Goal: Book appointment/travel/reservation

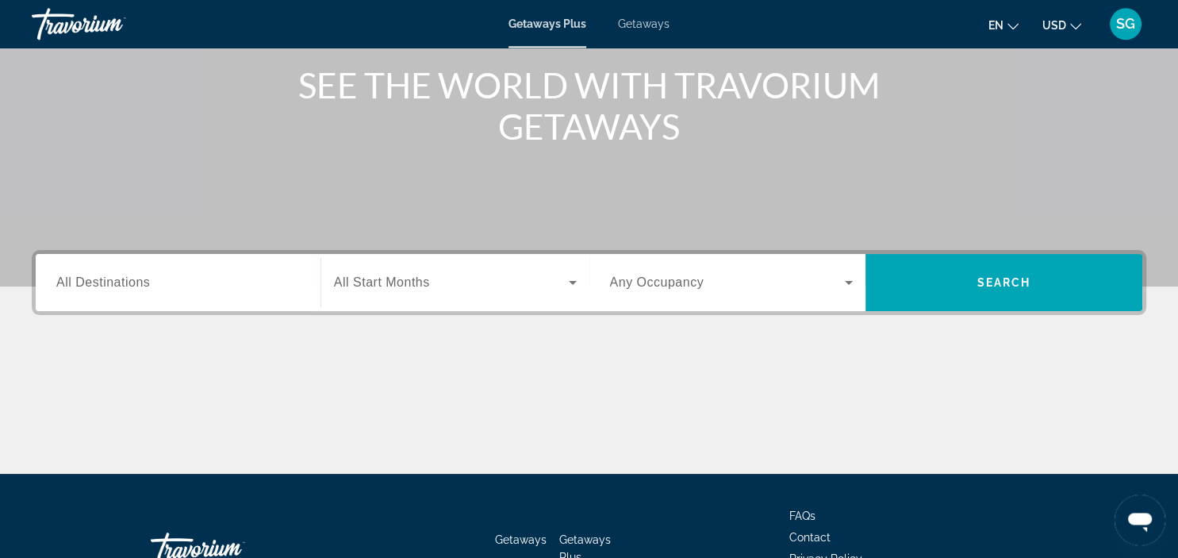
scroll to position [197, 0]
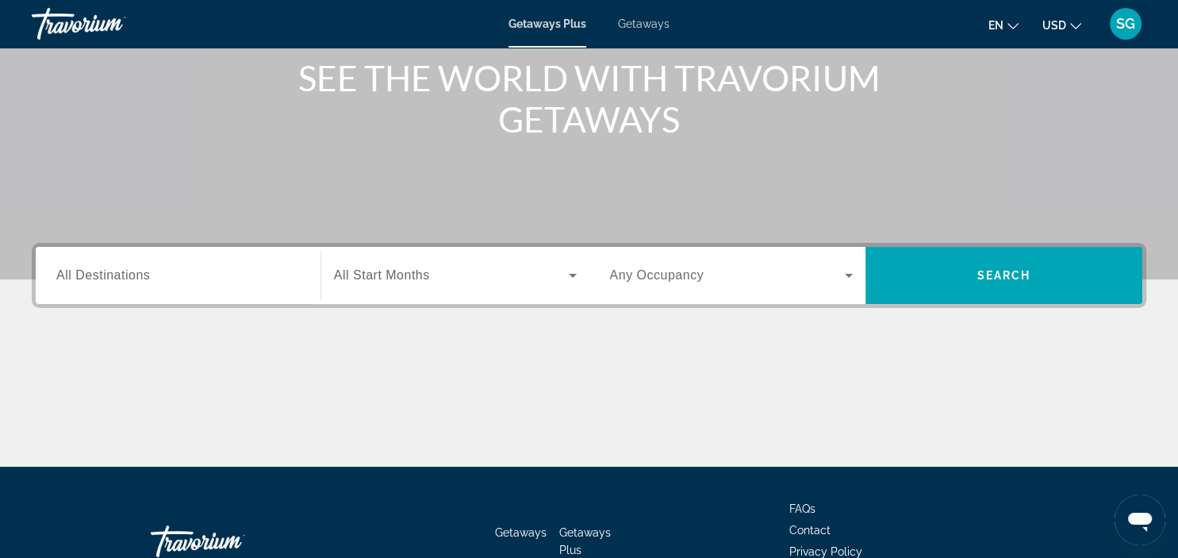
click at [179, 277] on input "Destination All Destinations" at bounding box center [178, 276] width 244 height 19
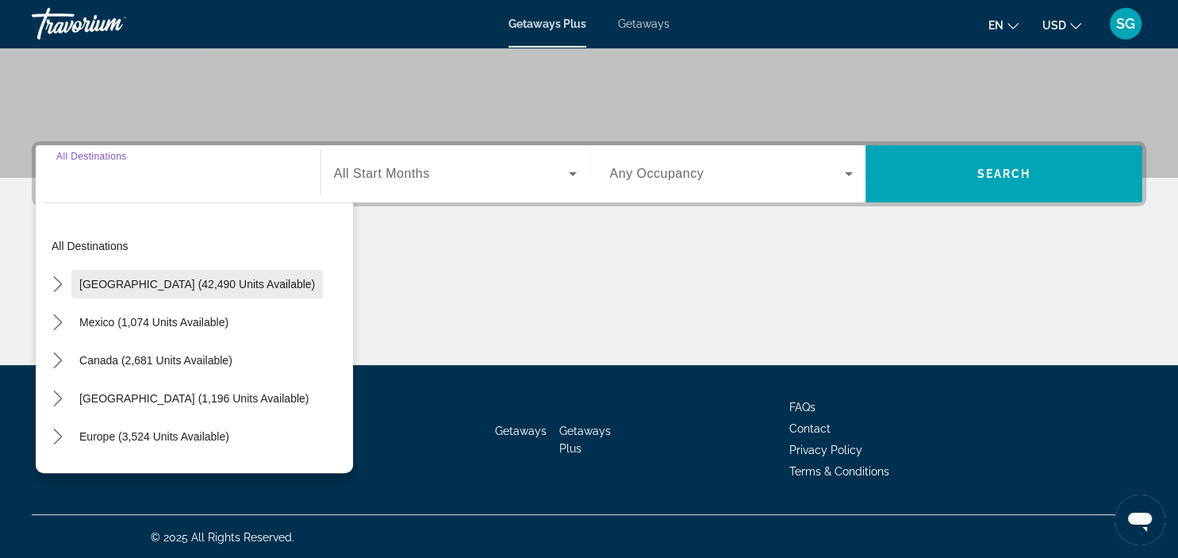
scroll to position [299, 0]
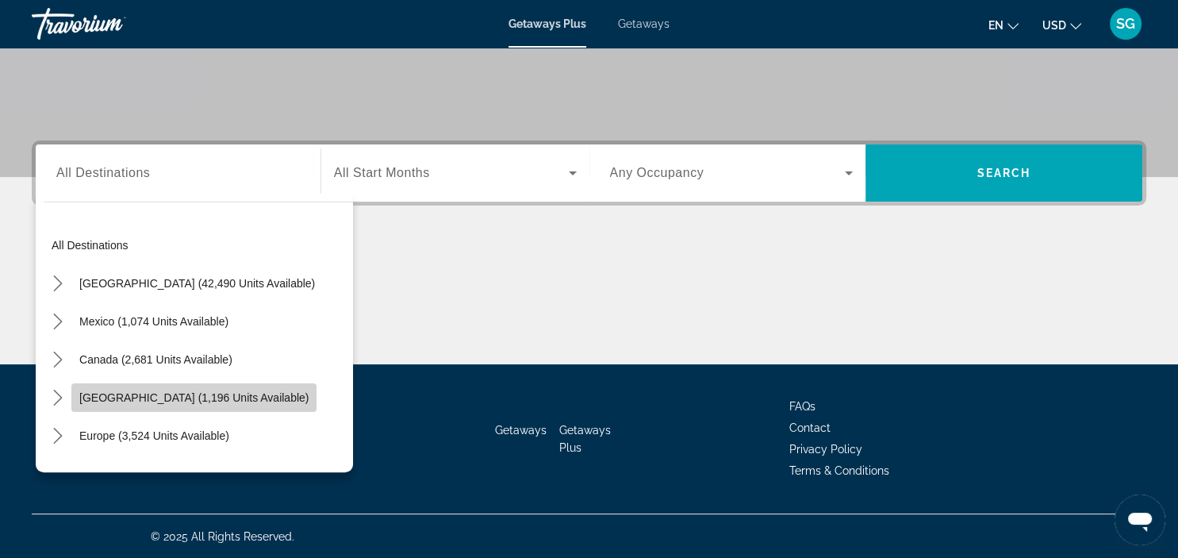
click at [186, 395] on span "[GEOGRAPHIC_DATA] (1,196 units available)" at bounding box center [193, 397] width 229 height 13
type input "**********"
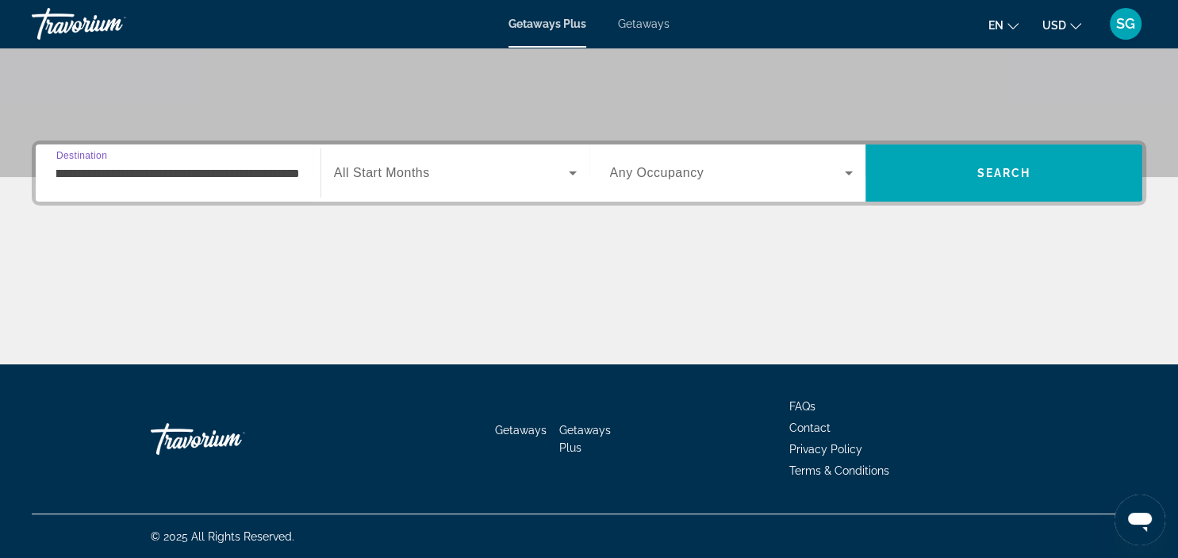
click at [581, 174] on icon "Search widget" at bounding box center [572, 172] width 19 height 19
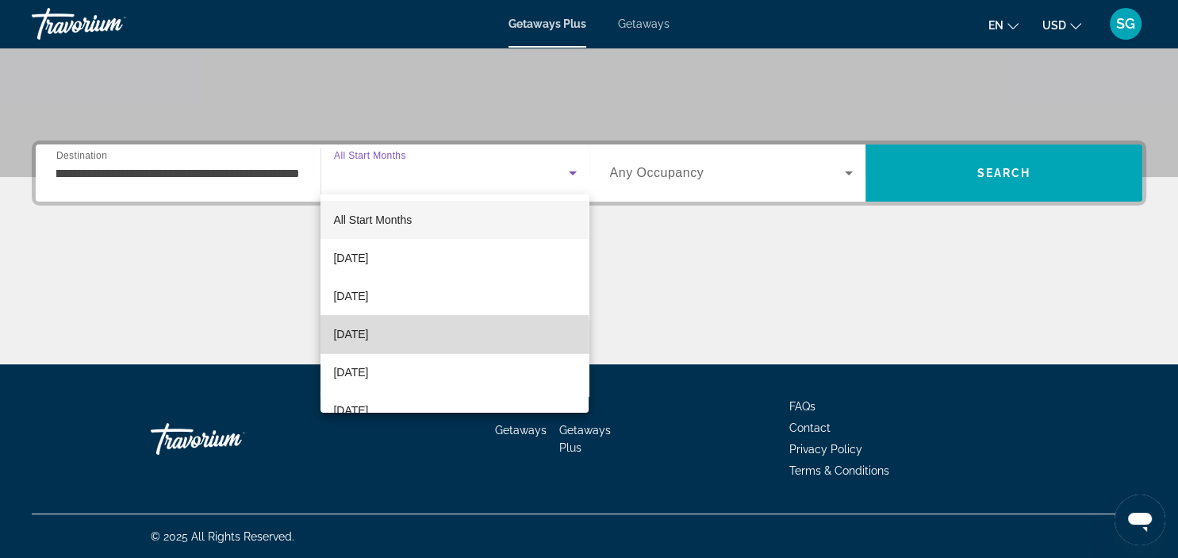
click at [420, 338] on mat-option "[DATE]" at bounding box center [454, 334] width 268 height 38
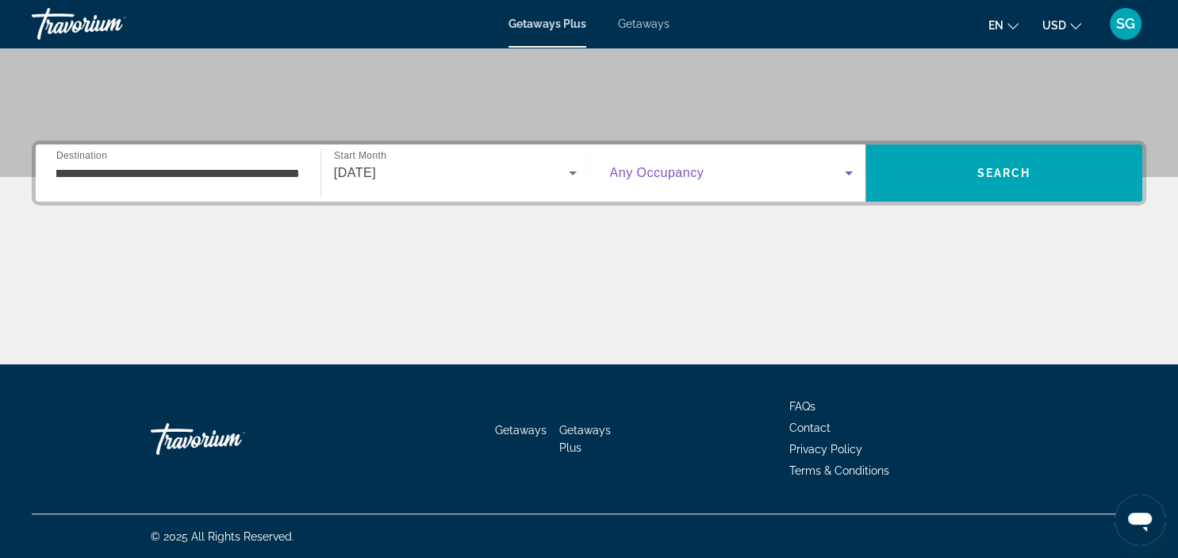
click at [849, 174] on icon "Search widget" at bounding box center [849, 173] width 8 height 4
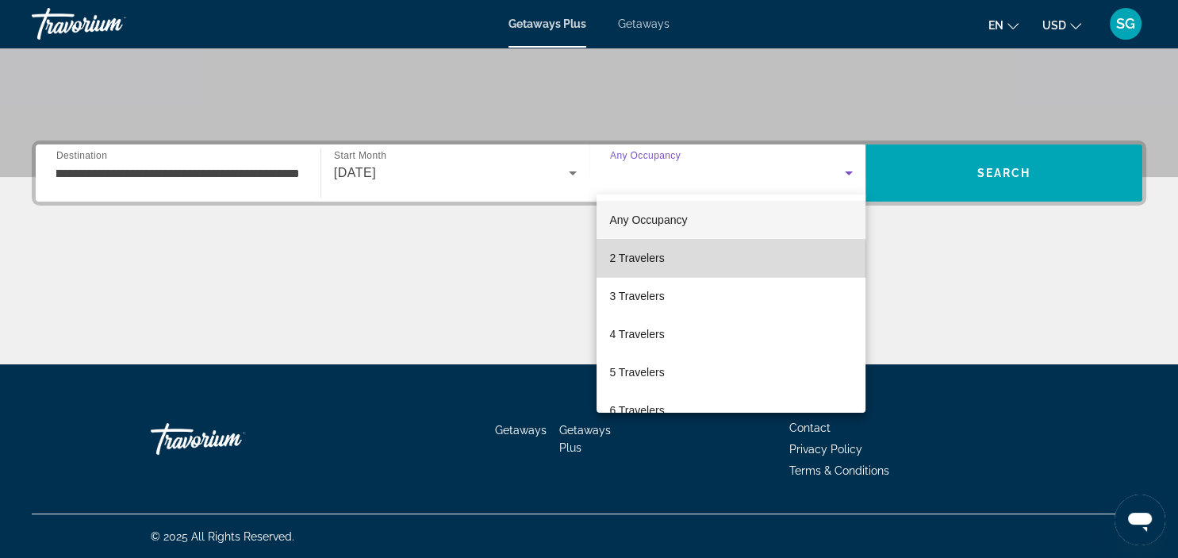
click at [669, 262] on mat-option "2 Travelers" at bounding box center [730, 258] width 269 height 38
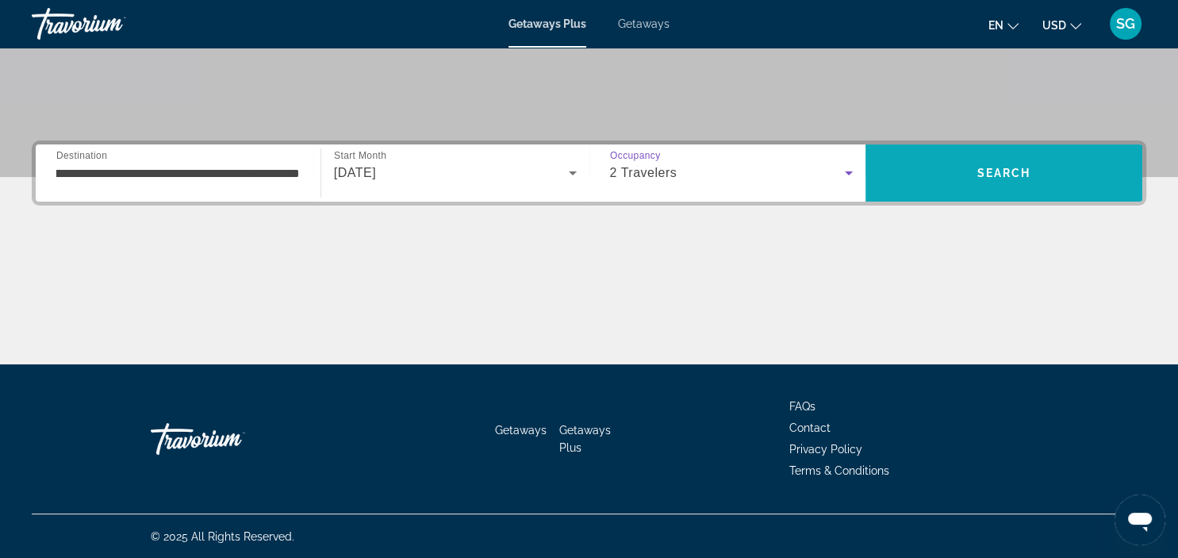
click at [1002, 183] on span "Search" at bounding box center [1003, 173] width 277 height 38
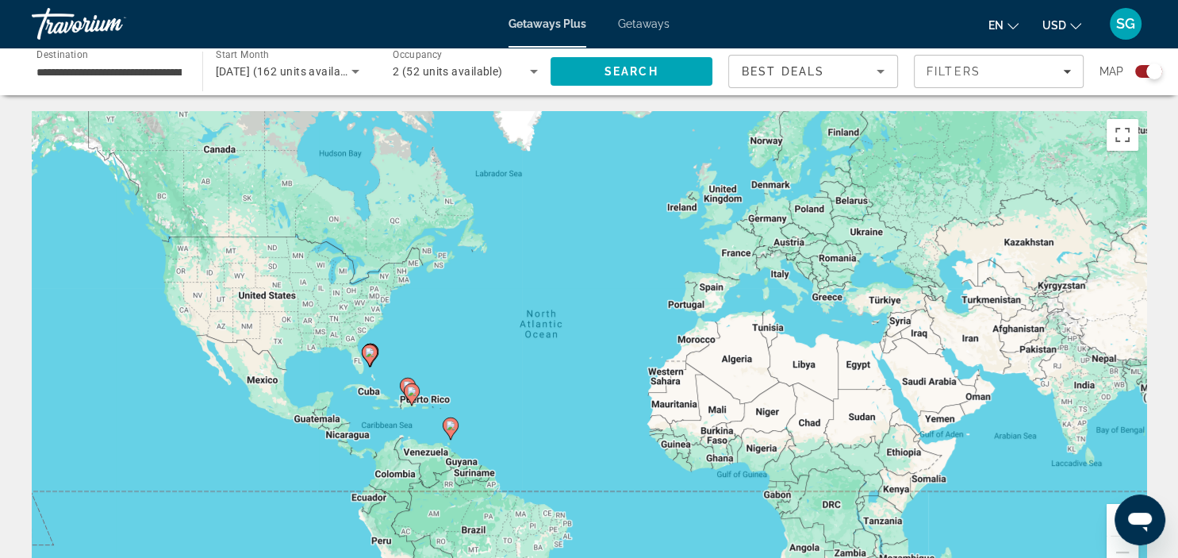
click at [411, 397] on icon "Main content" at bounding box center [411, 394] width 14 height 21
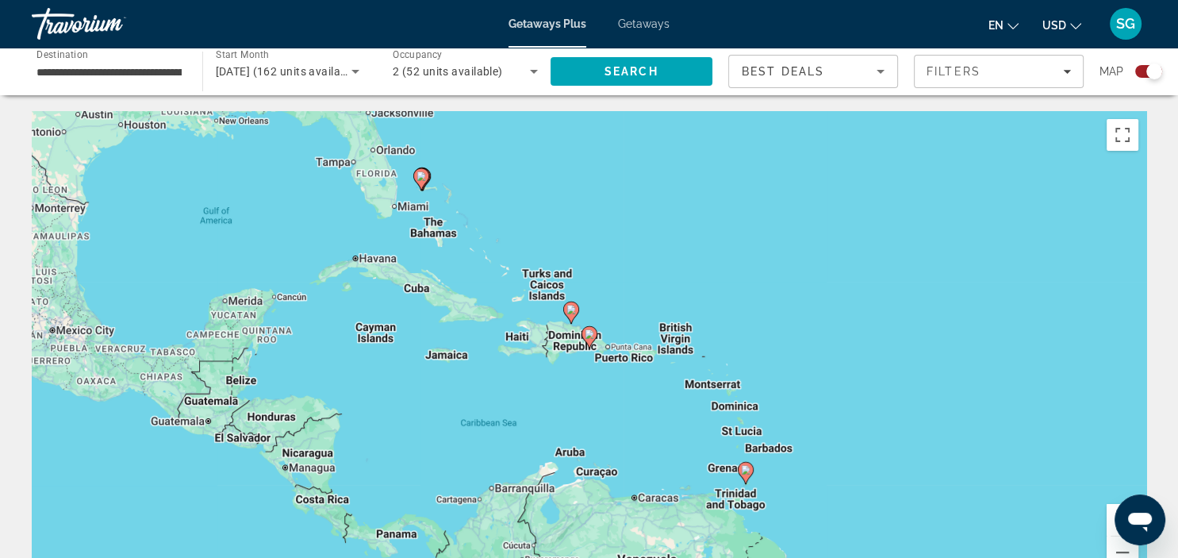
click at [591, 333] on image "Main content" at bounding box center [590, 334] width 10 height 10
type input "**********"
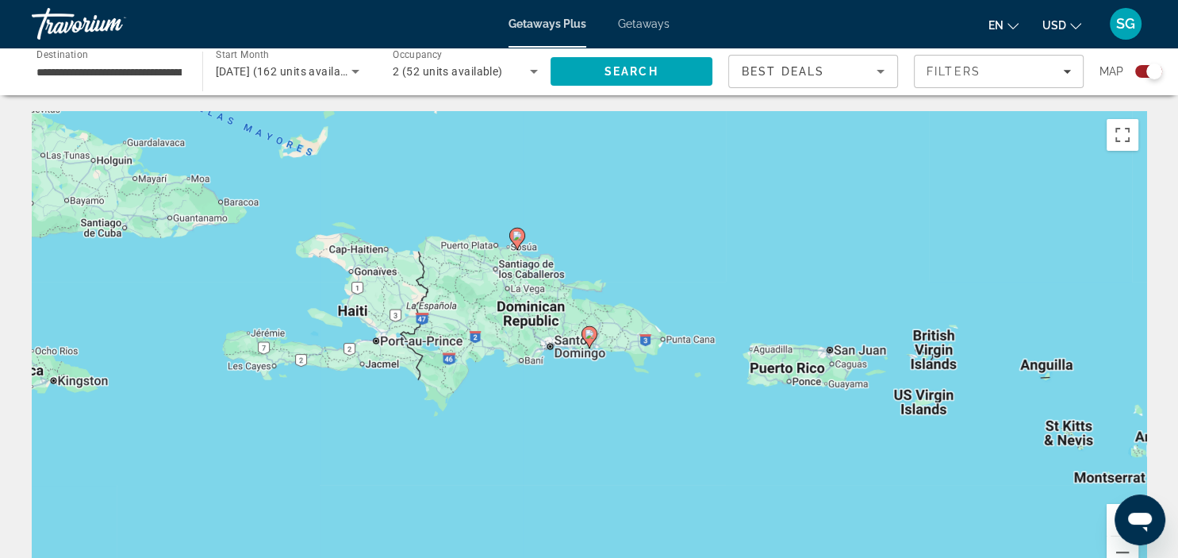
click at [522, 243] on gmp-advanced-marker "Main content" at bounding box center [517, 239] width 16 height 24
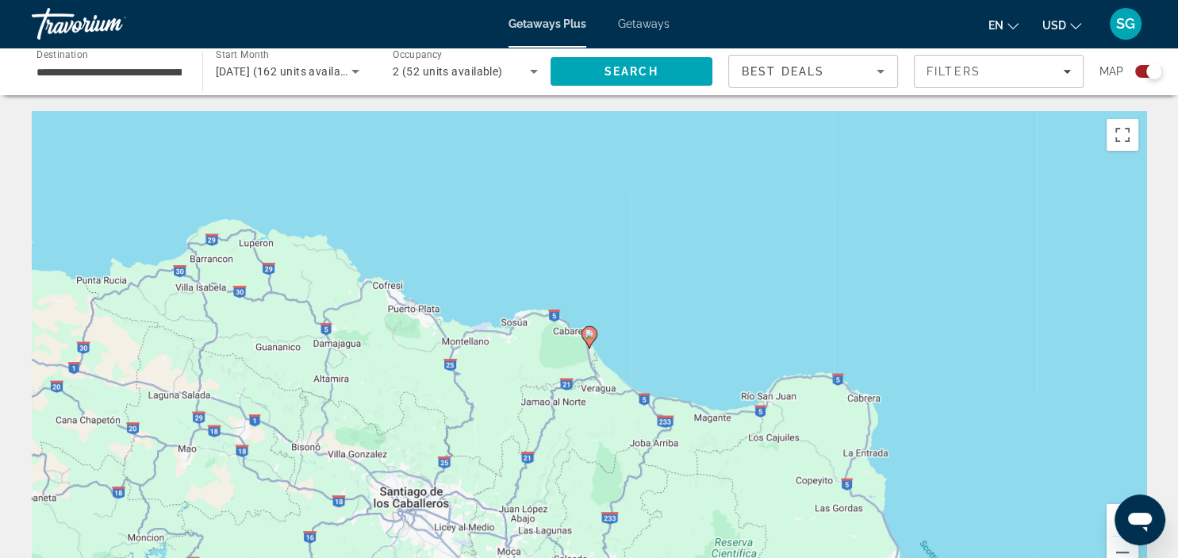
click at [587, 344] on icon "Main content" at bounding box center [589, 337] width 16 height 22
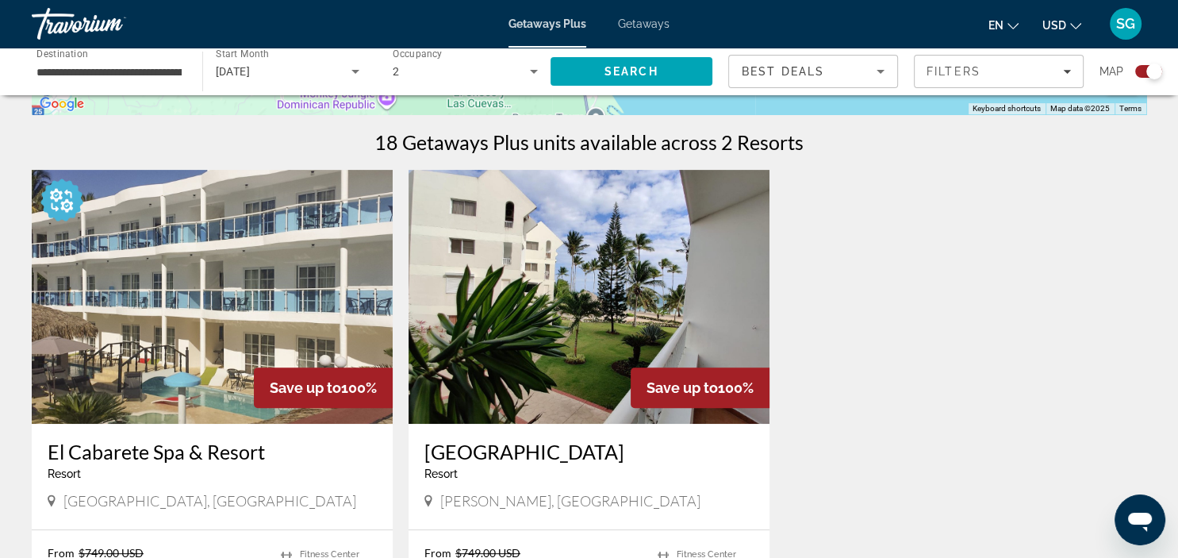
scroll to position [466, 0]
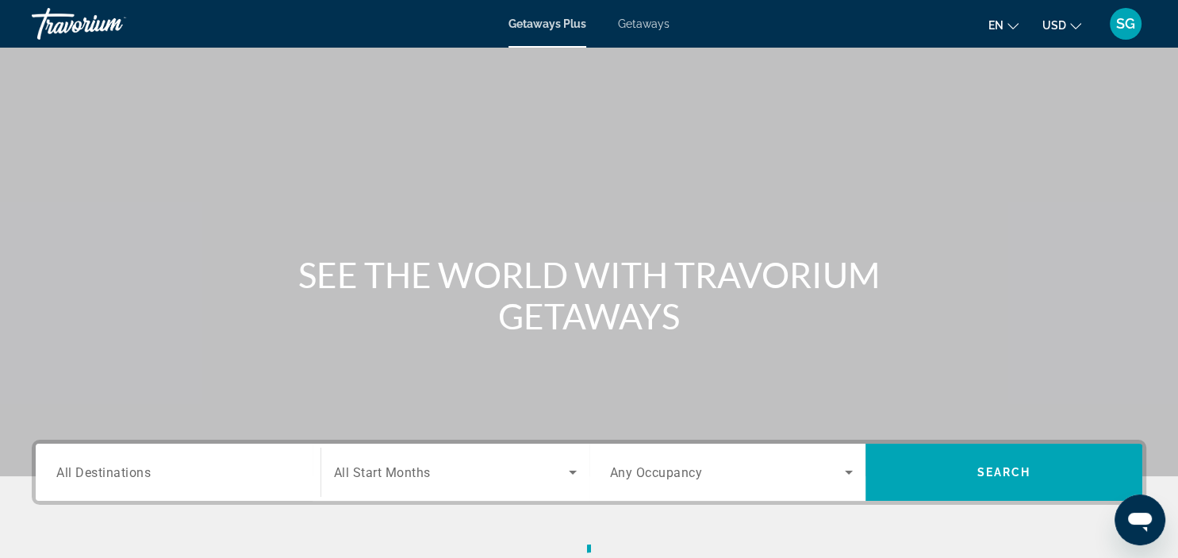
click at [175, 458] on div "Search widget" at bounding box center [178, 472] width 244 height 45
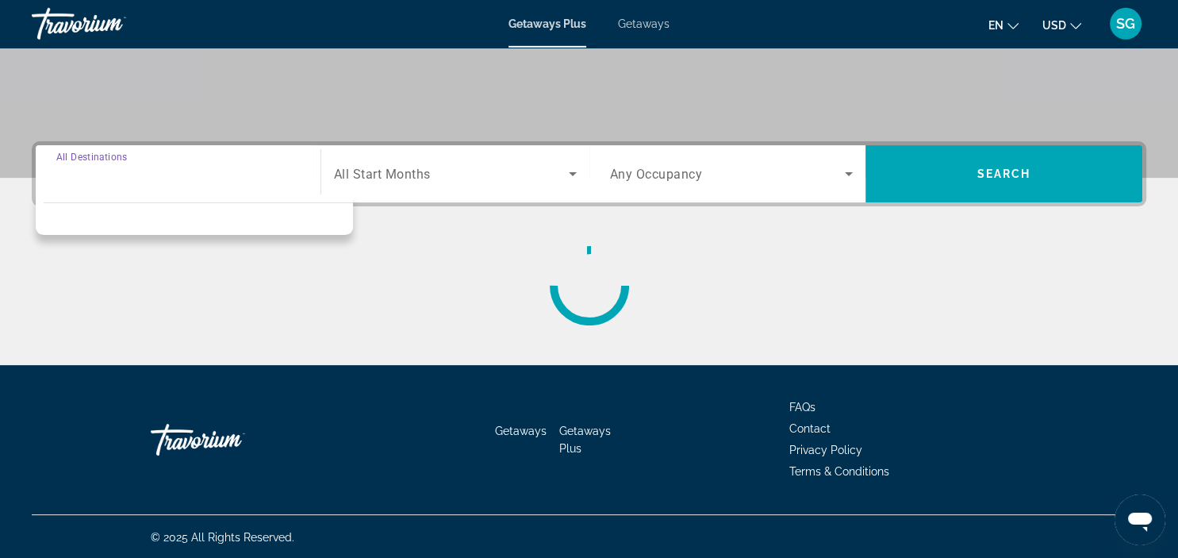
scroll to position [299, 0]
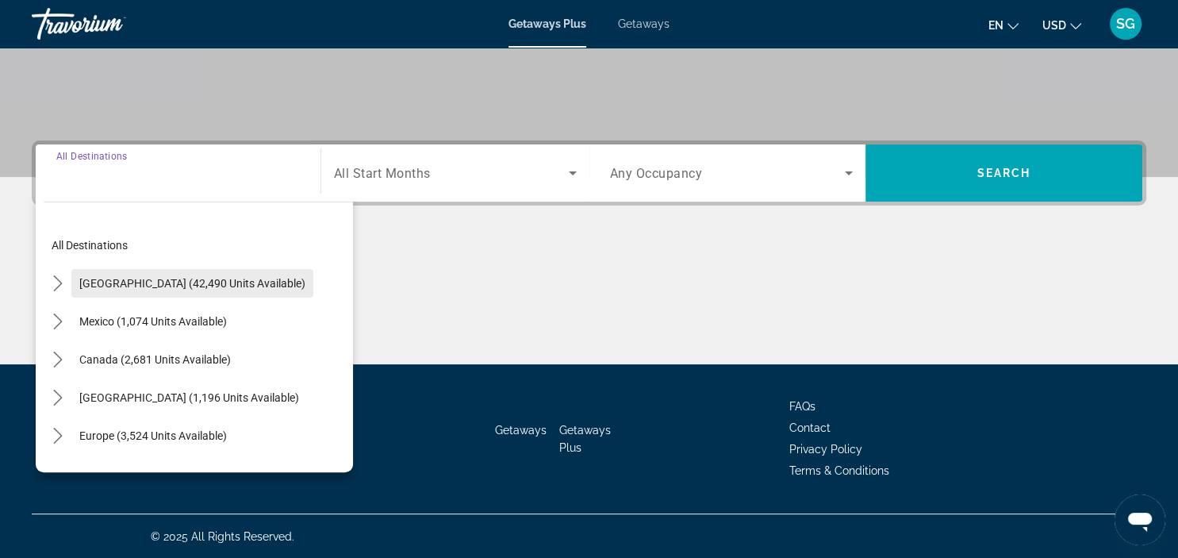
click at [147, 277] on span "[GEOGRAPHIC_DATA] (42,490 units available)" at bounding box center [192, 283] width 226 height 13
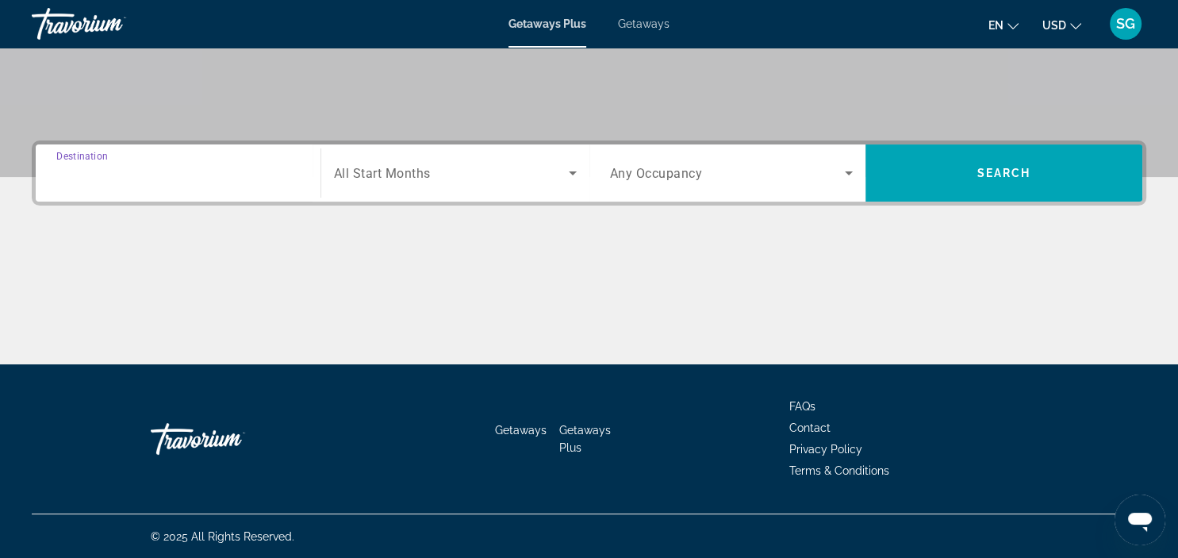
type input "**********"
click at [560, 170] on span "Search widget" at bounding box center [451, 172] width 235 height 19
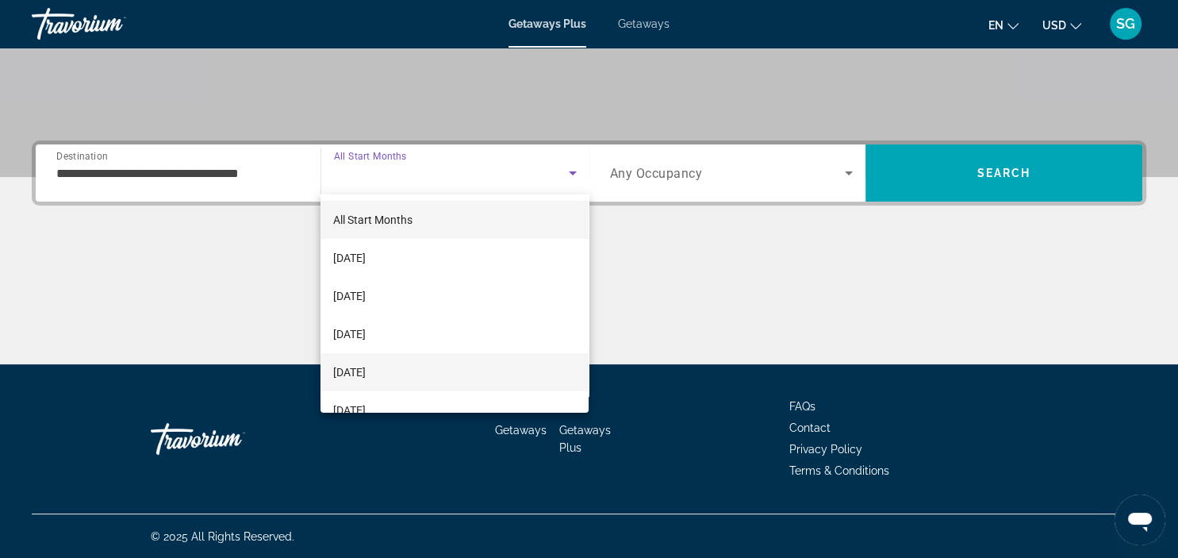
scroll to position [95, 0]
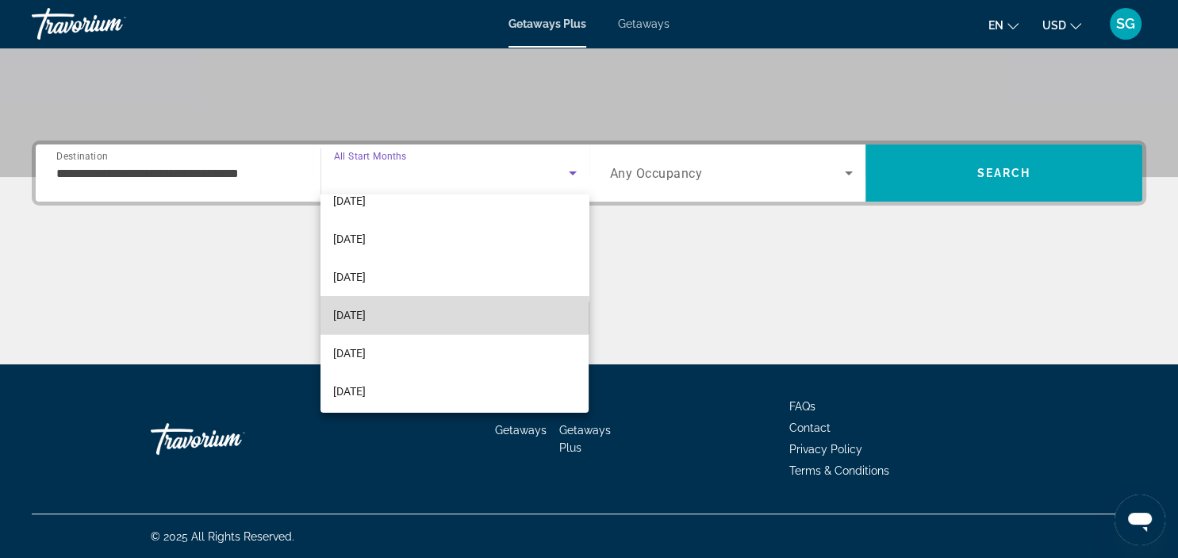
click at [366, 311] on span "[DATE]" at bounding box center [349, 314] width 33 height 19
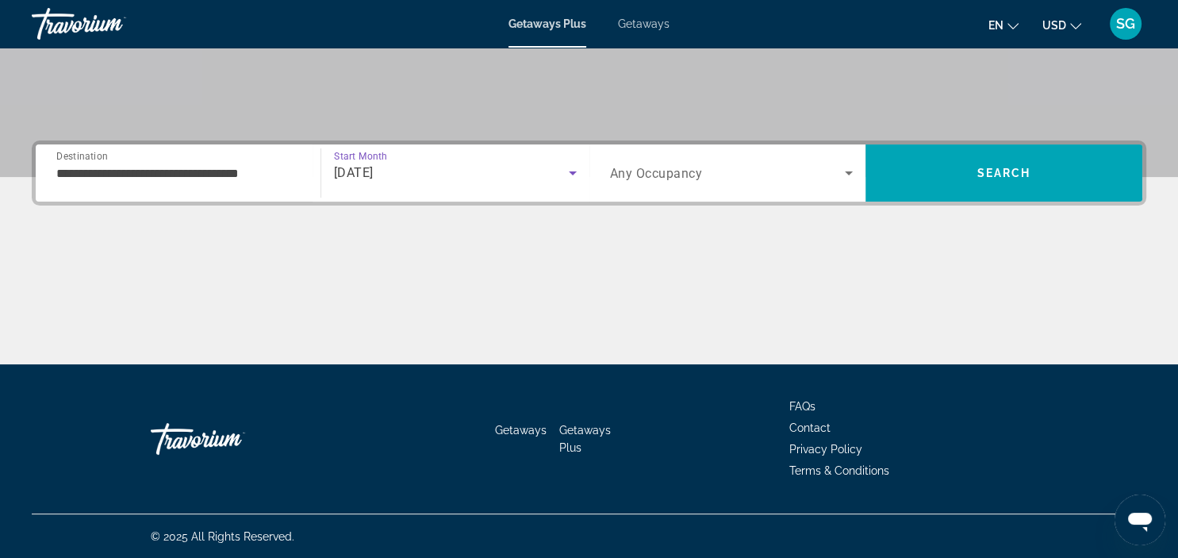
click at [852, 171] on icon "Search widget" at bounding box center [849, 173] width 8 height 4
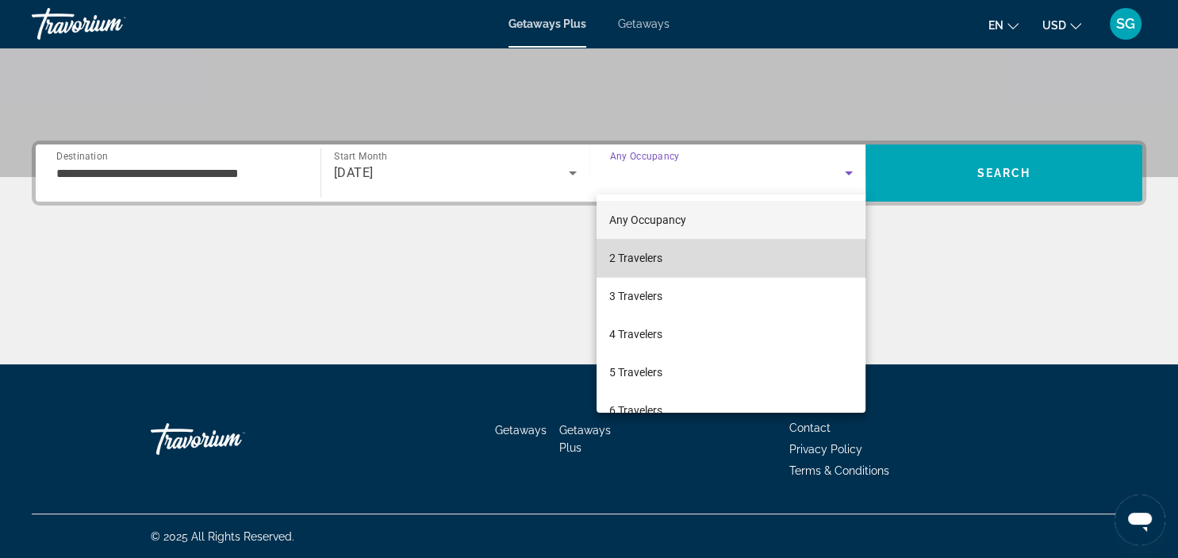
click at [672, 261] on mat-option "2 Travelers" at bounding box center [730, 258] width 269 height 38
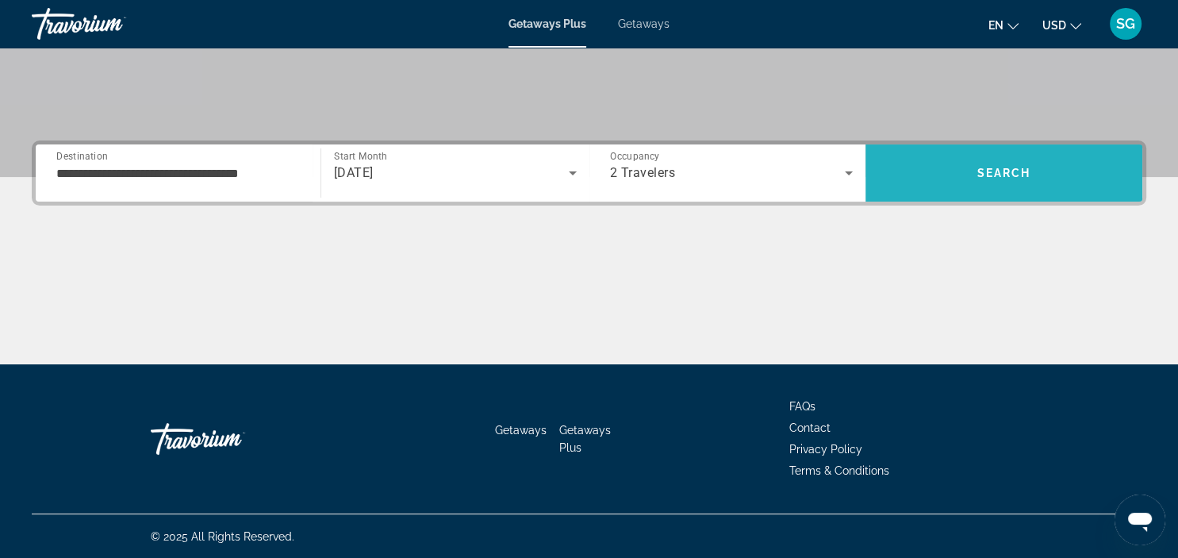
click at [992, 182] on span "Search" at bounding box center [1003, 173] width 277 height 38
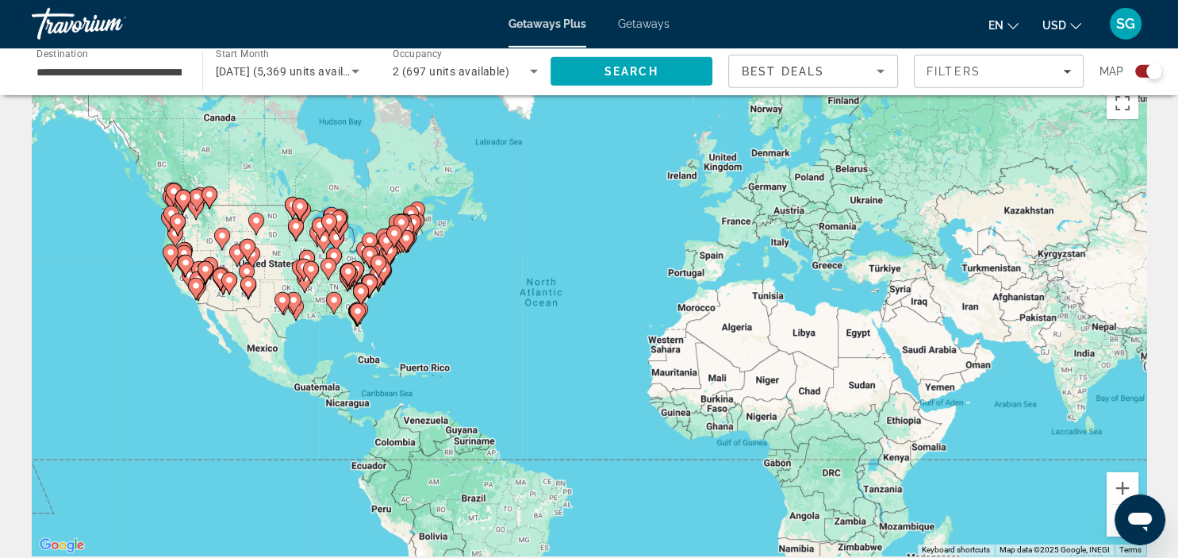
scroll to position [34, 0]
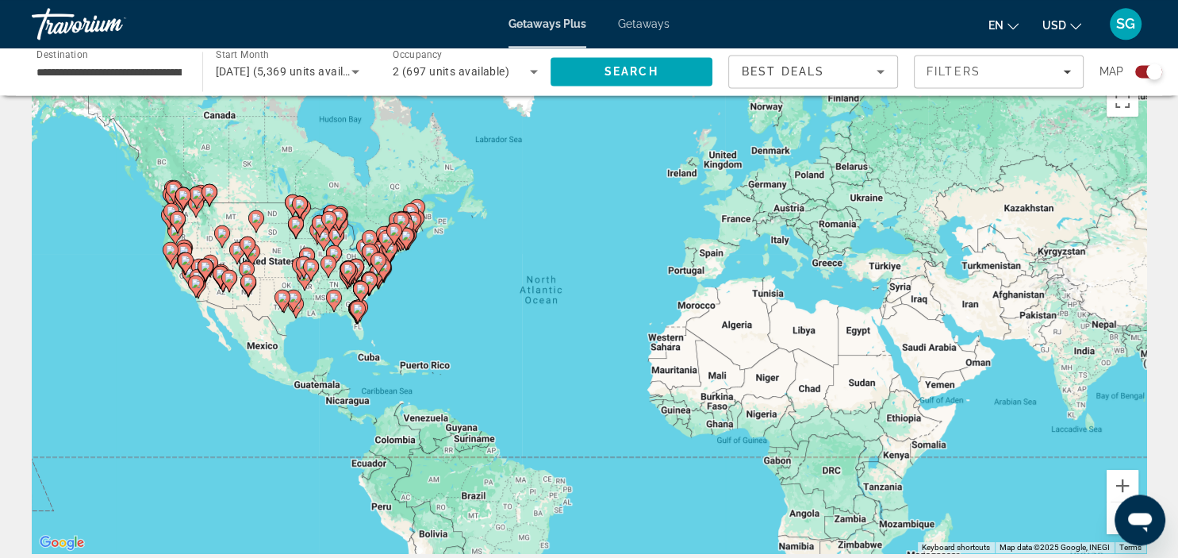
click at [265, 350] on div "To activate drag with keyboard, press Alt + Enter. Once in keyboard drag state,…" at bounding box center [589, 315] width 1114 height 476
click at [240, 232] on div "To activate drag with keyboard, press Alt + Enter. Once in keyboard drag state,…" at bounding box center [589, 315] width 1114 height 476
click at [222, 256] on div "To activate drag with keyboard, press Alt + Enter. Once in keyboard drag state,…" at bounding box center [589, 315] width 1114 height 476
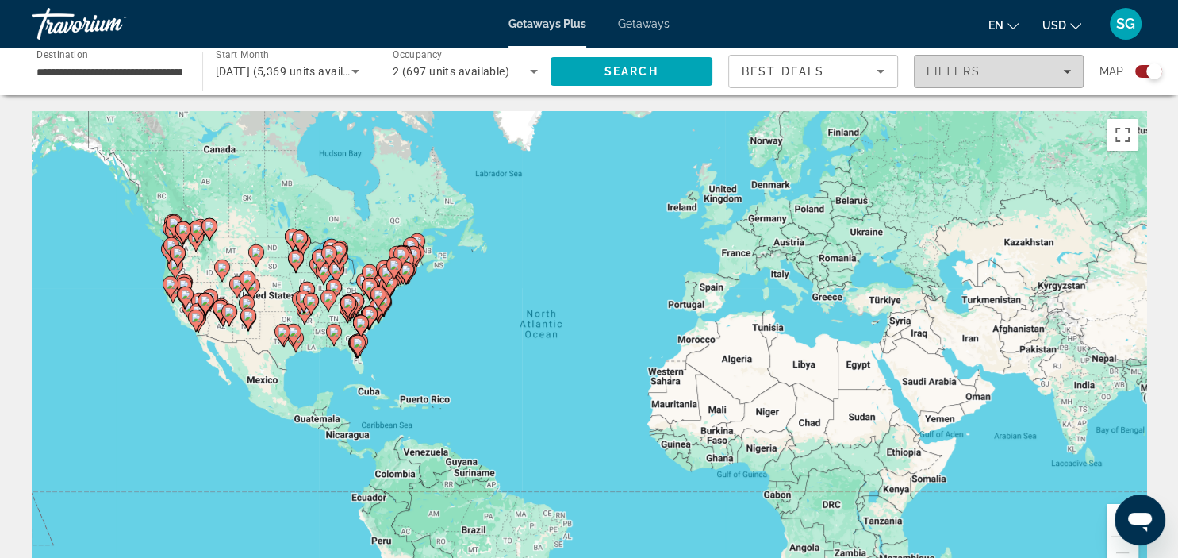
click at [1060, 75] on div "Filters" at bounding box center [998, 71] width 144 height 13
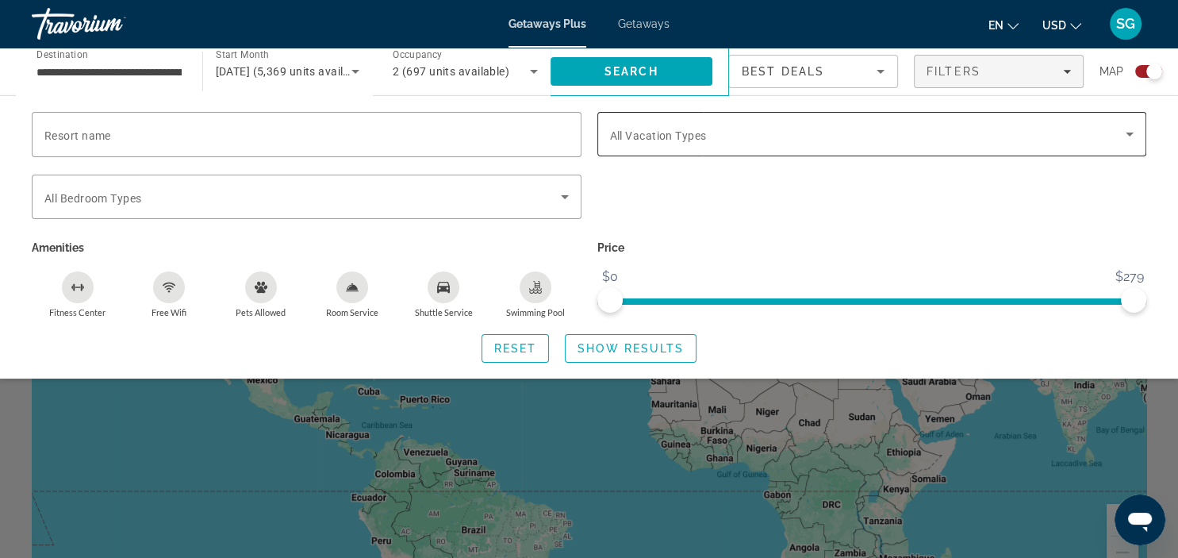
click at [965, 149] on div "Search widget" at bounding box center [872, 134] width 524 height 44
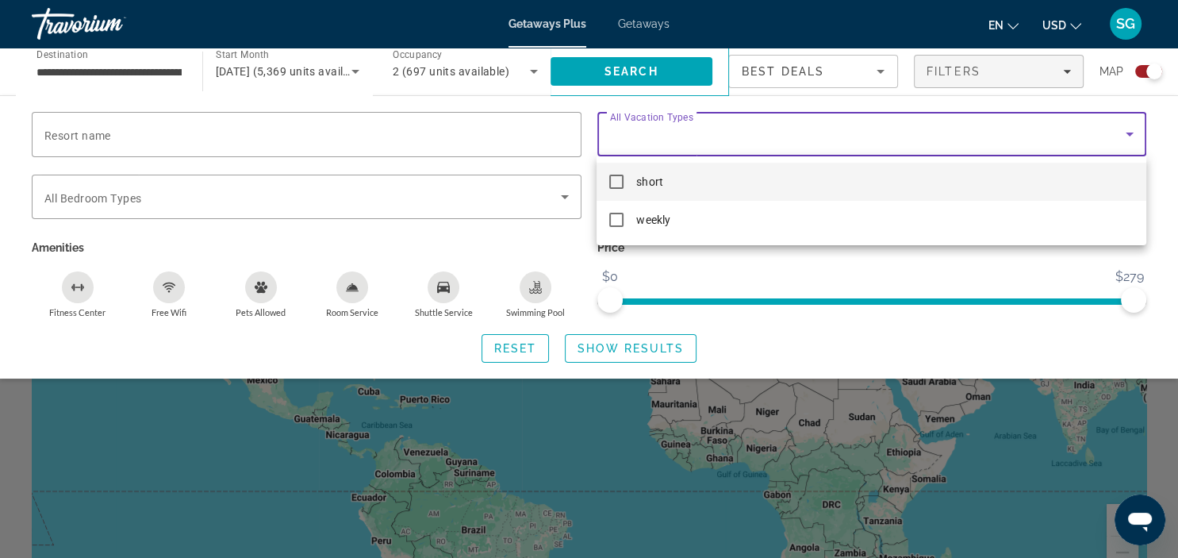
click at [943, 68] on div at bounding box center [589, 279] width 1178 height 558
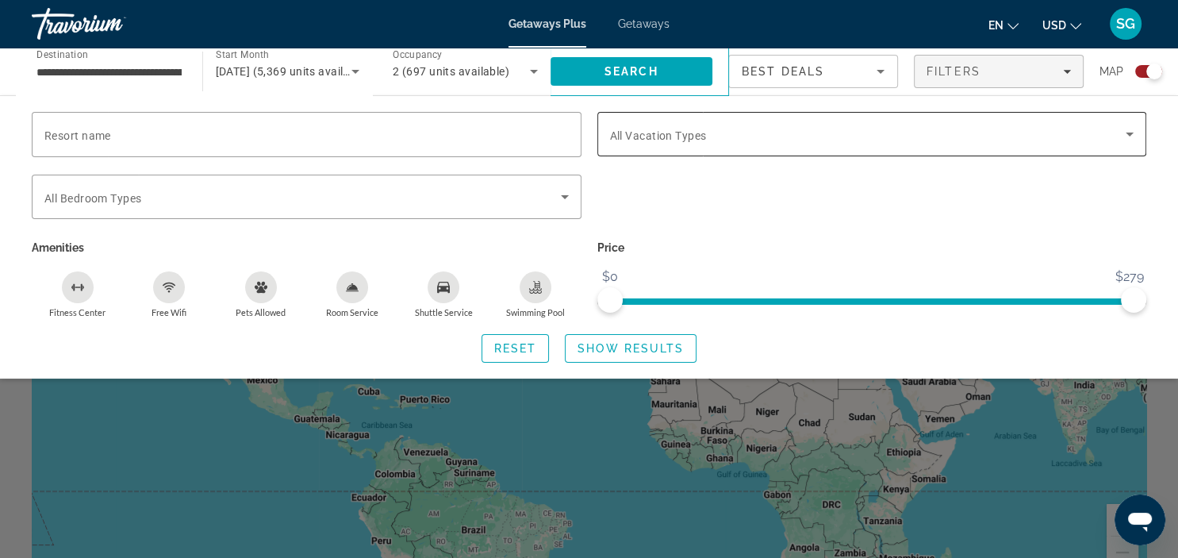
click at [665, 144] on div "Search widget" at bounding box center [872, 134] width 524 height 44
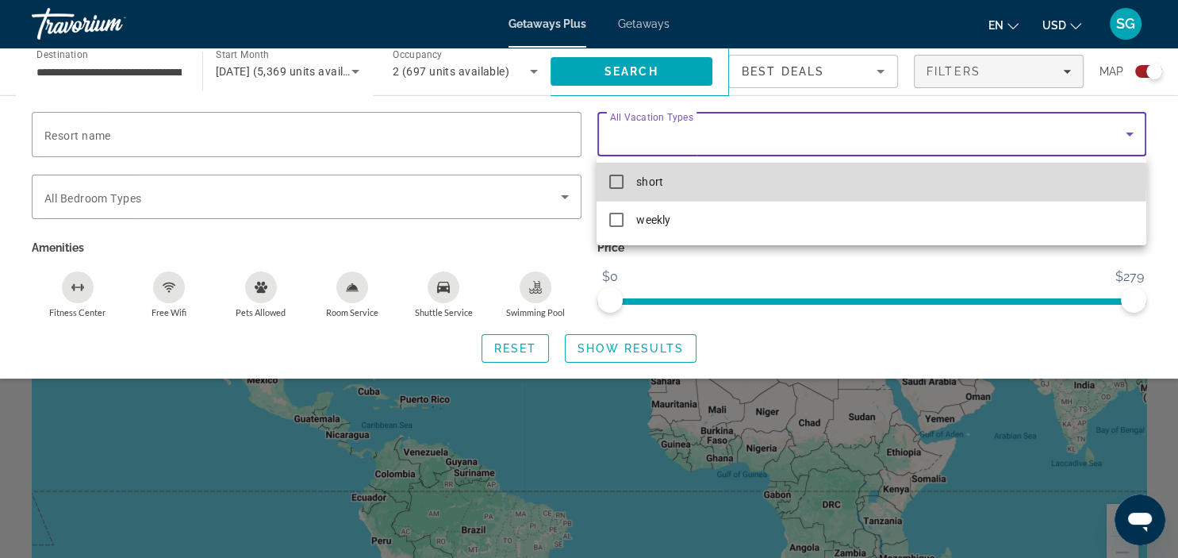
click at [612, 177] on mat-pseudo-checkbox at bounding box center [616, 182] width 14 height 14
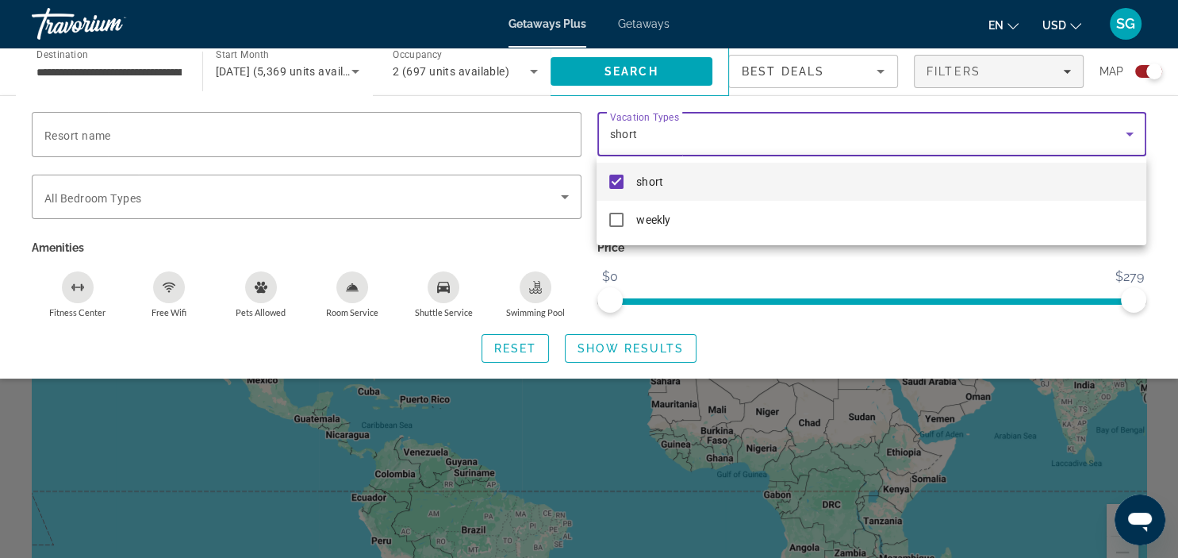
click at [804, 332] on div at bounding box center [589, 279] width 1178 height 558
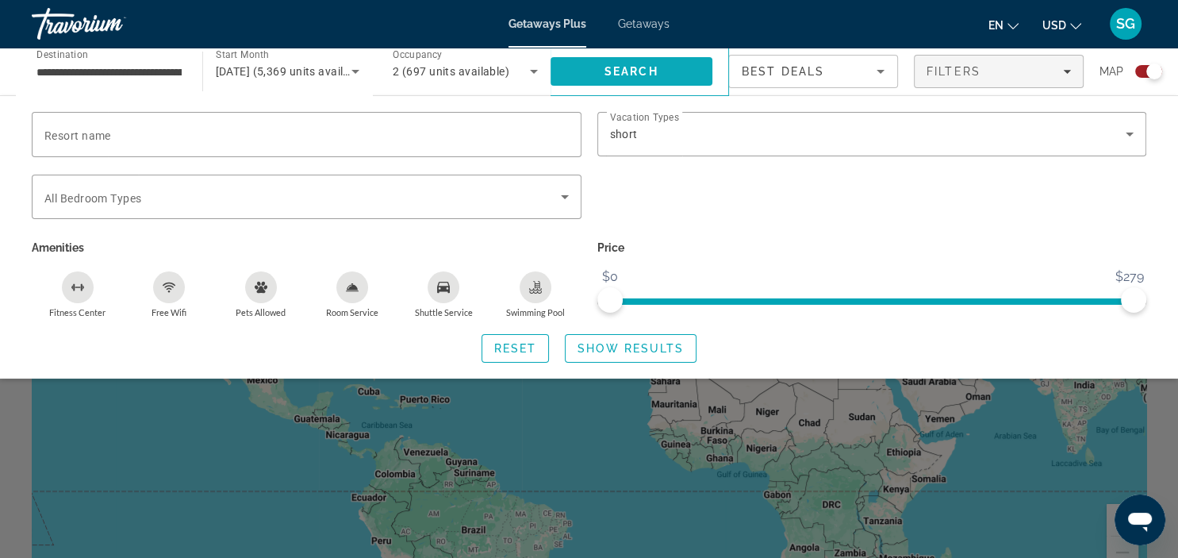
click at [601, 77] on span "Search" at bounding box center [631, 71] width 163 height 38
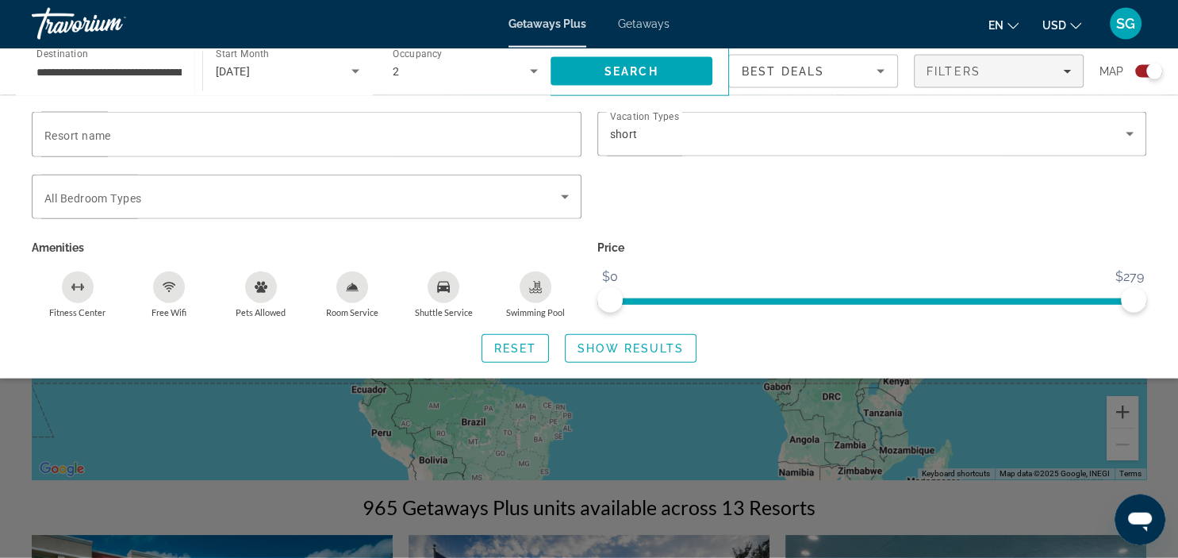
scroll to position [107, 0]
click at [733, 406] on div "Search widget" at bounding box center [589, 398] width 1178 height 320
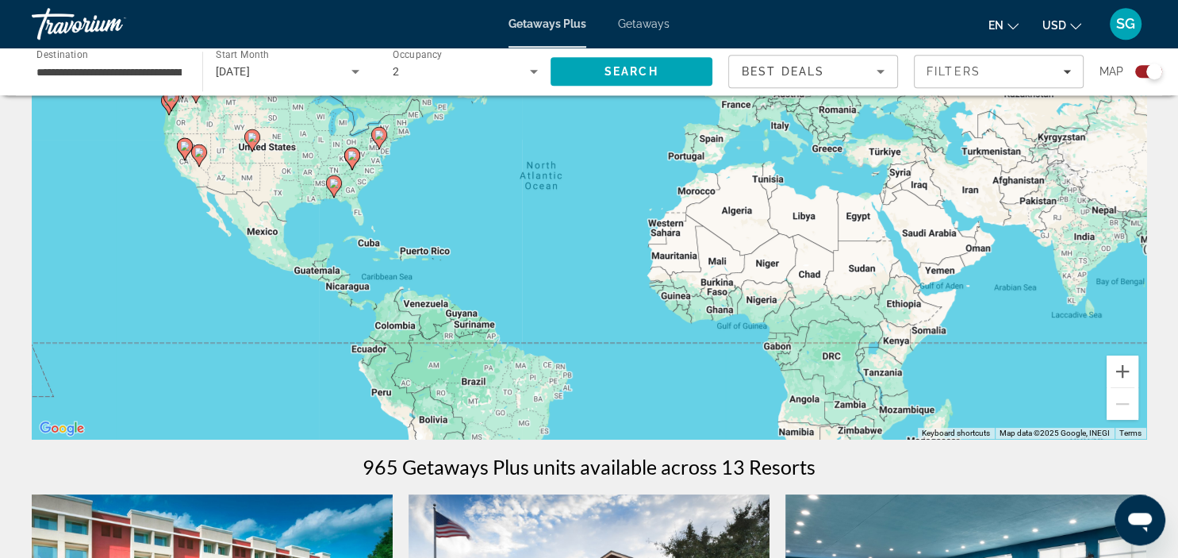
scroll to position [146, 0]
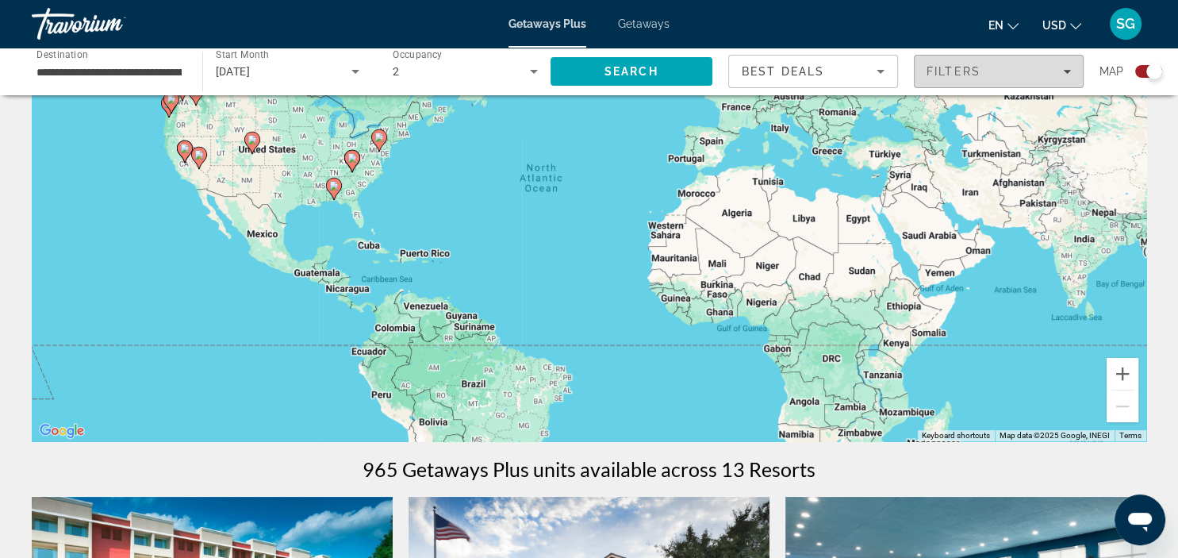
click at [1067, 67] on div "Filters" at bounding box center [998, 71] width 144 height 13
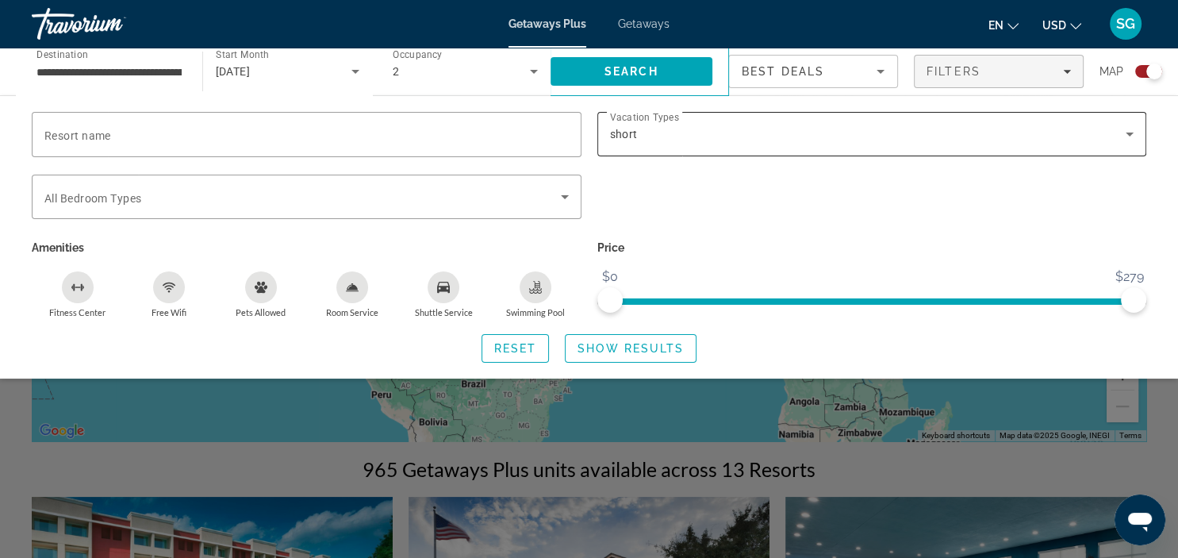
click at [658, 132] on div "short" at bounding box center [868, 134] width 516 height 19
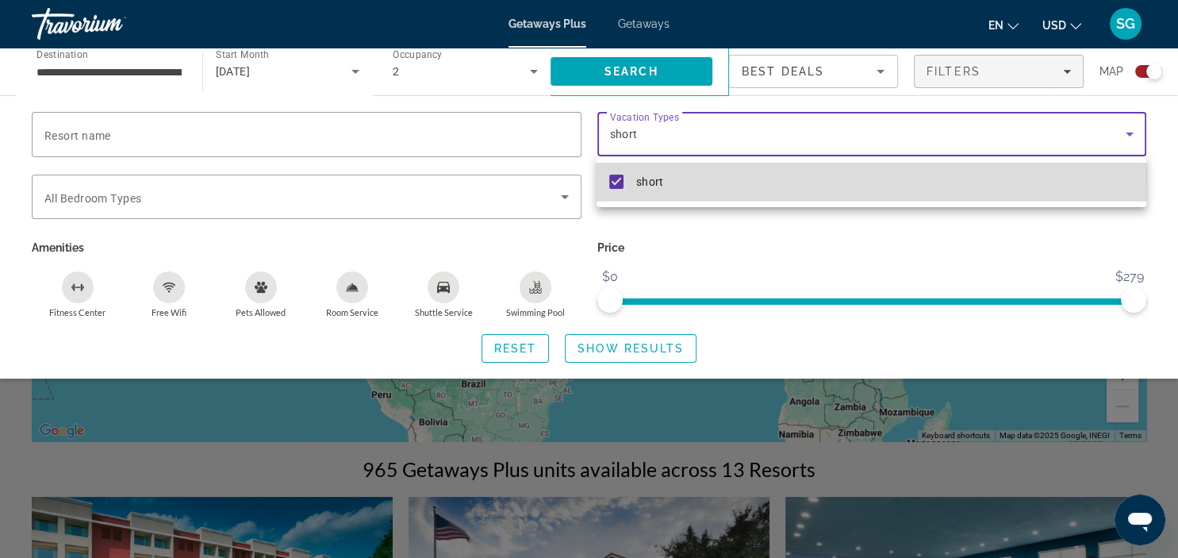
click at [611, 176] on mat-pseudo-checkbox at bounding box center [616, 182] width 14 height 14
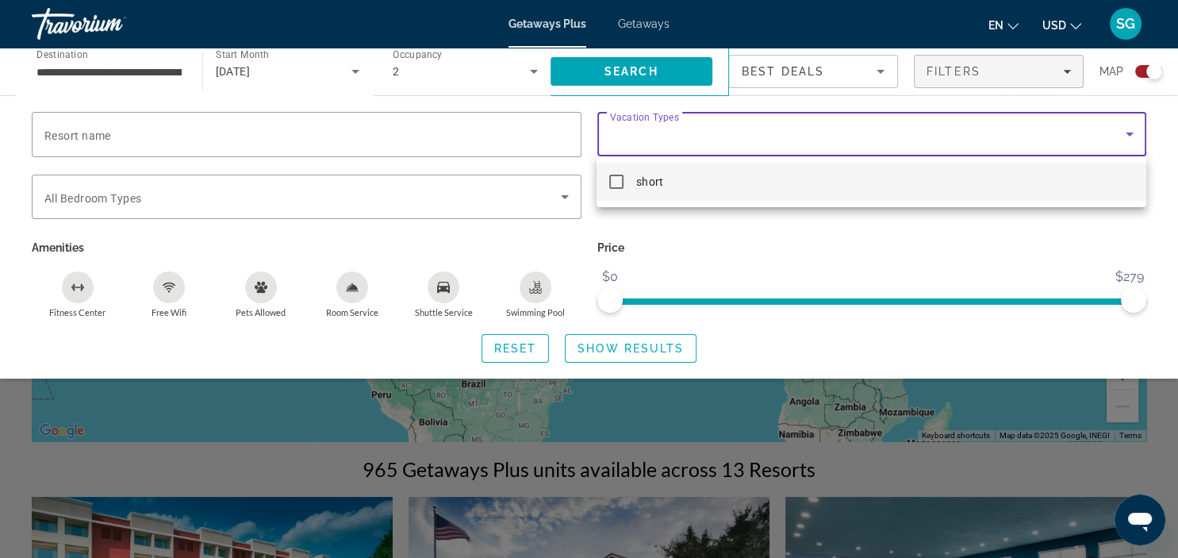
click at [821, 244] on div at bounding box center [589, 279] width 1178 height 558
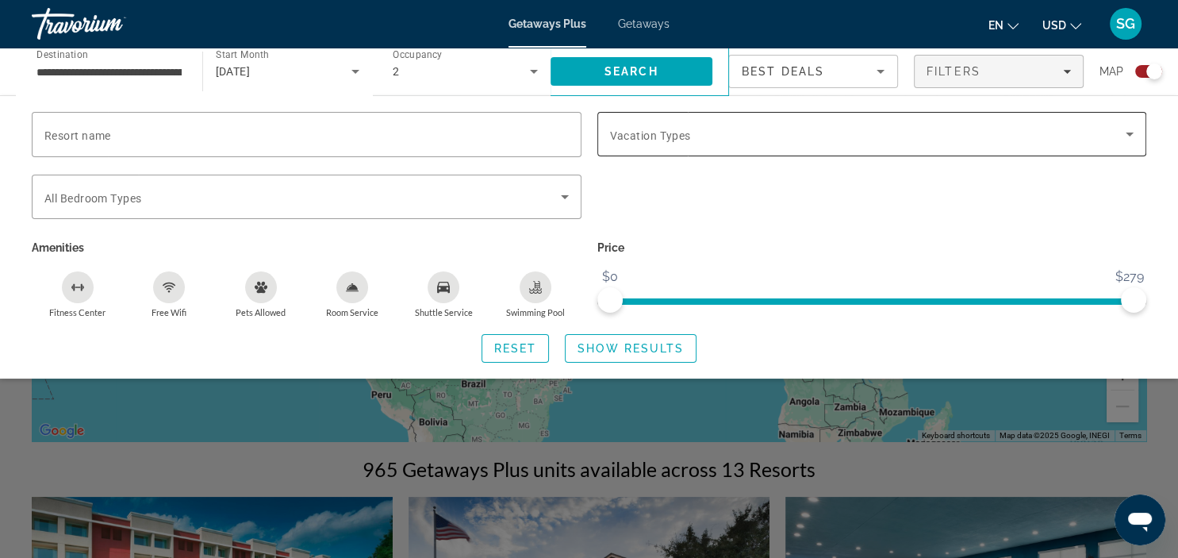
click at [725, 141] on span "Search widget" at bounding box center [868, 134] width 516 height 19
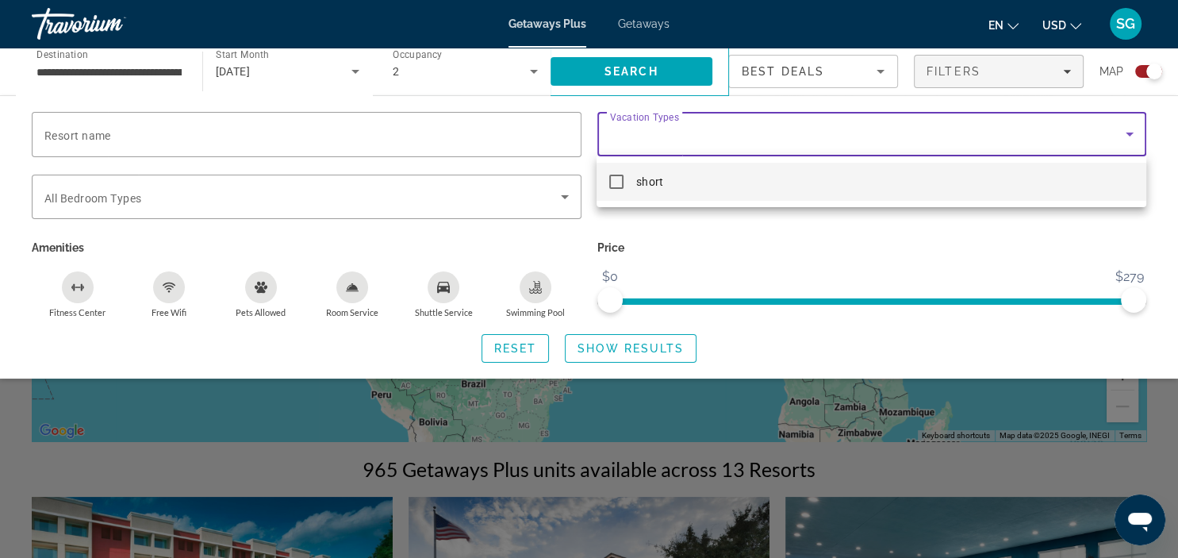
click at [738, 248] on div at bounding box center [589, 279] width 1178 height 558
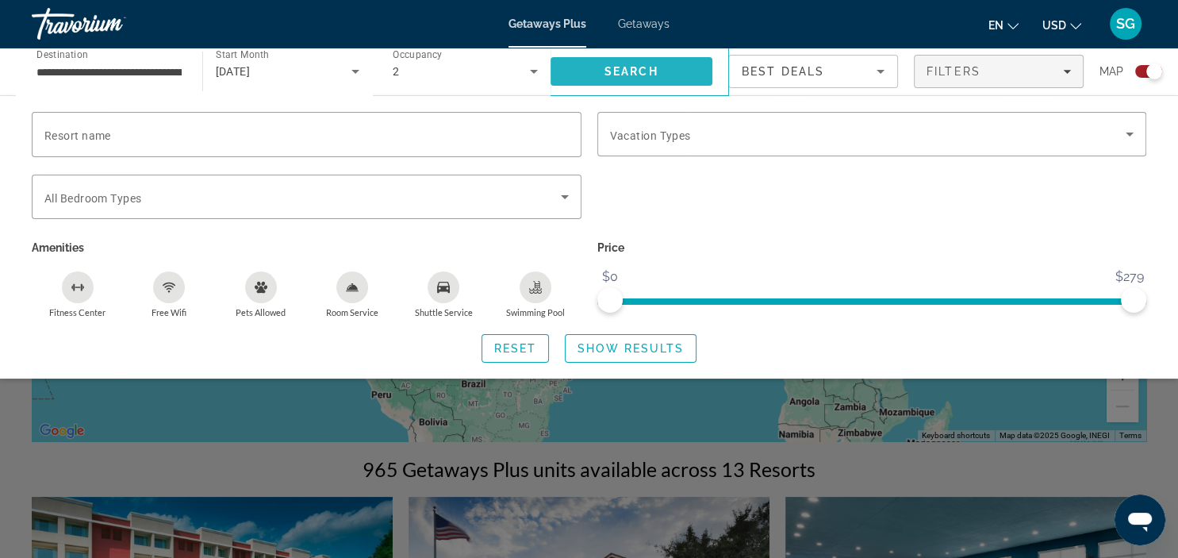
click at [651, 63] on span "Search" at bounding box center [631, 71] width 163 height 38
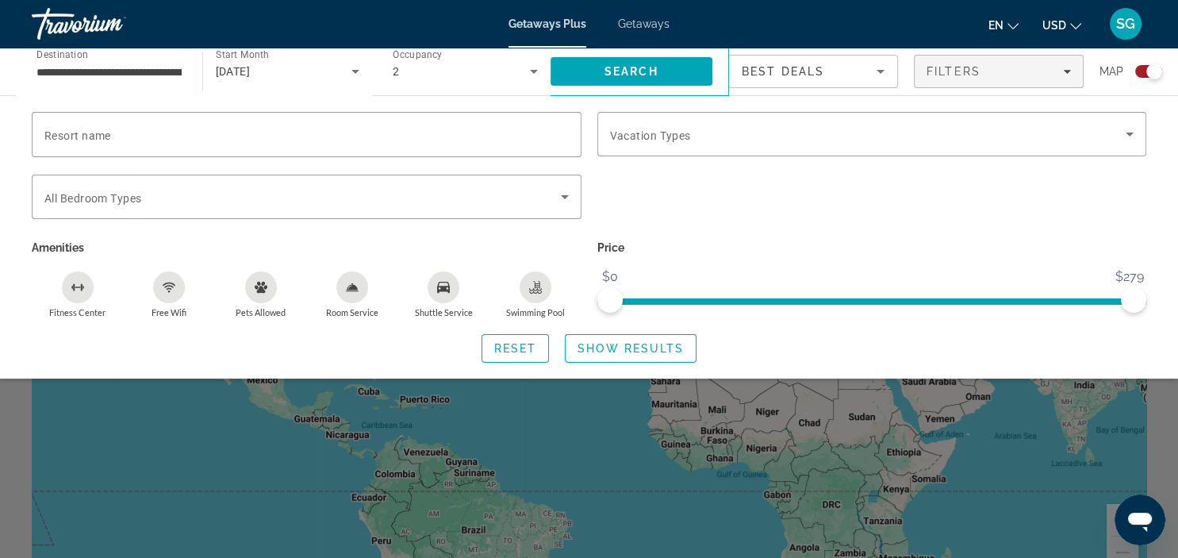
scroll to position [161, 0]
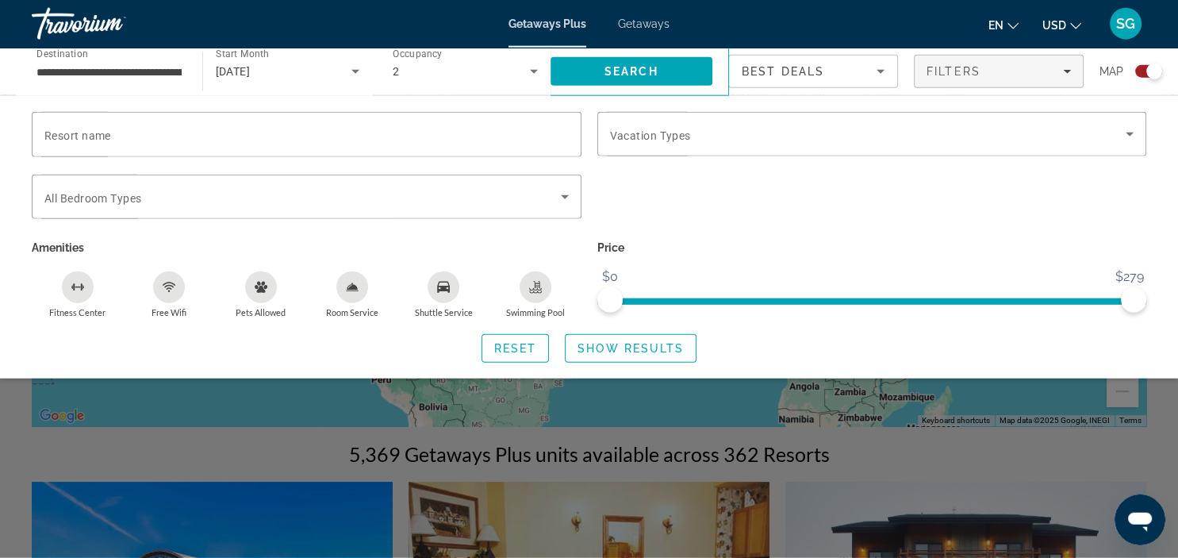
click at [625, 409] on div "Search widget" at bounding box center [589, 398] width 1178 height 320
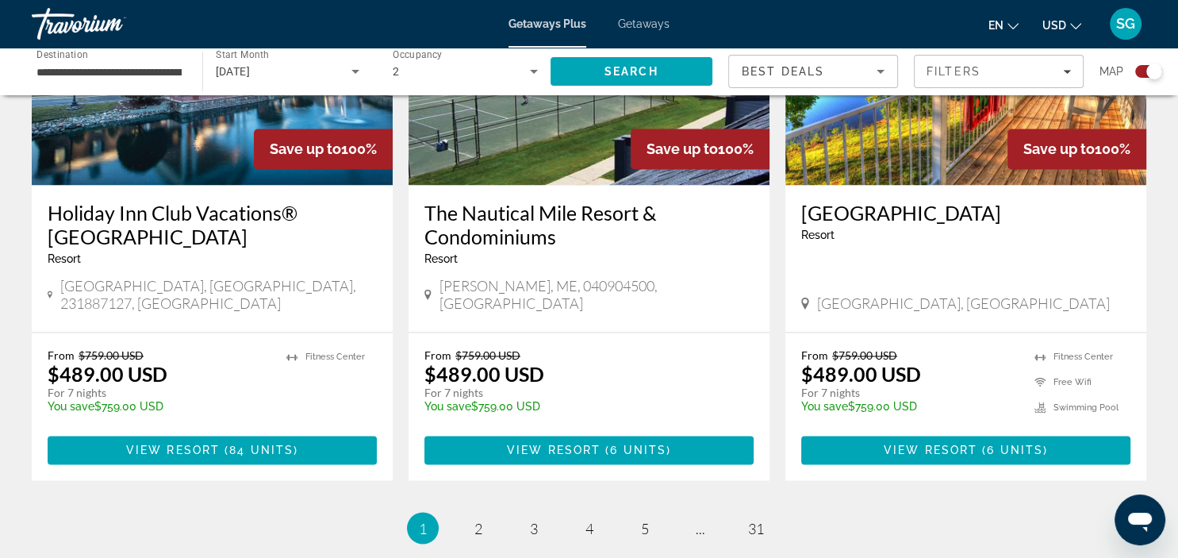
scroll to position [2547, 0]
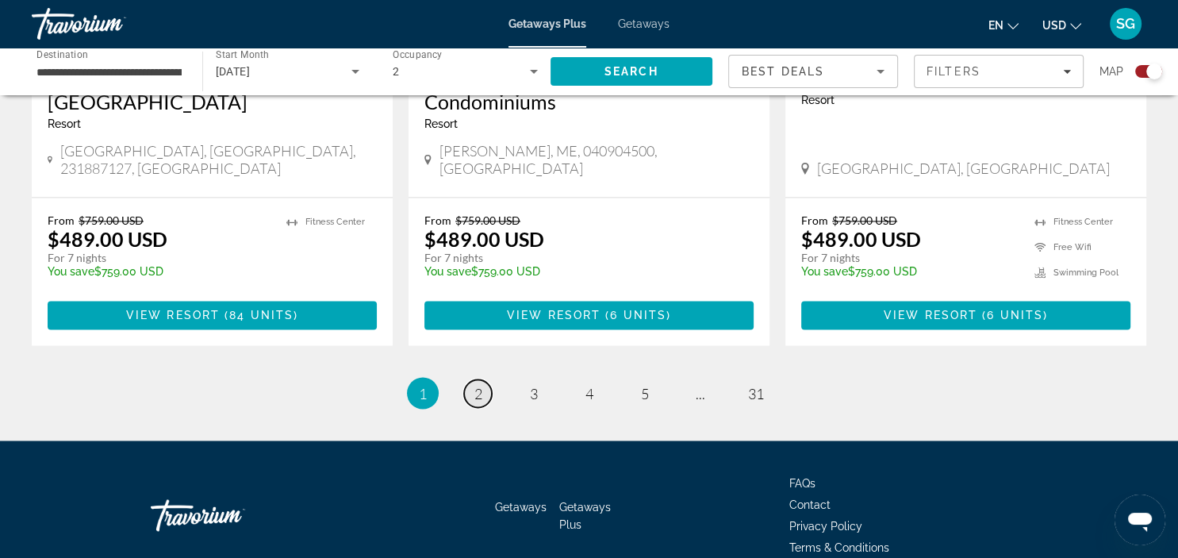
click at [481, 384] on span "2" at bounding box center [478, 392] width 8 height 17
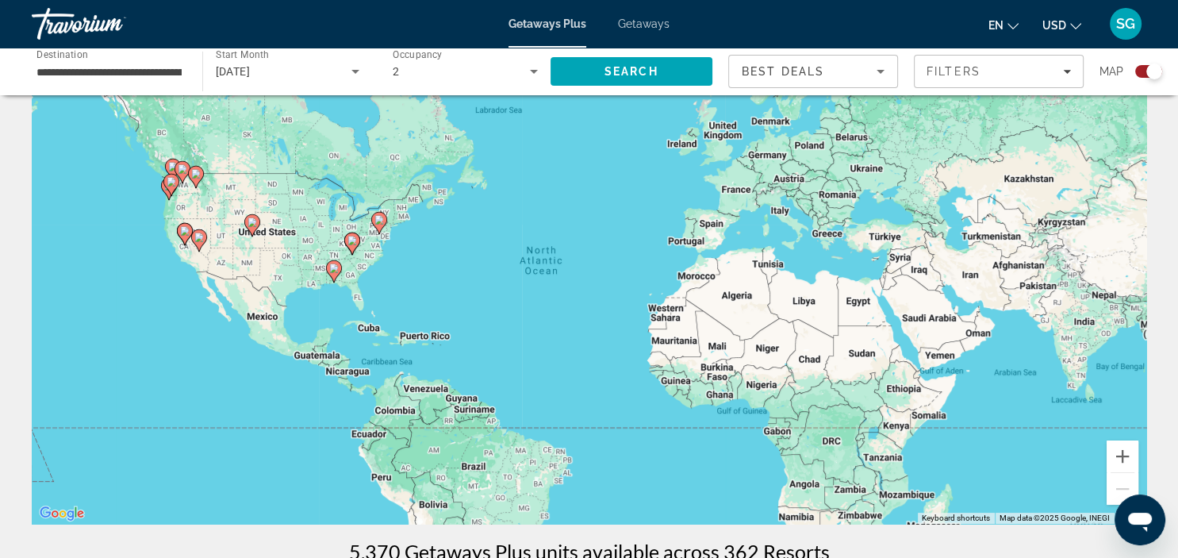
click at [250, 222] on image "Main content" at bounding box center [252, 222] width 10 height 10
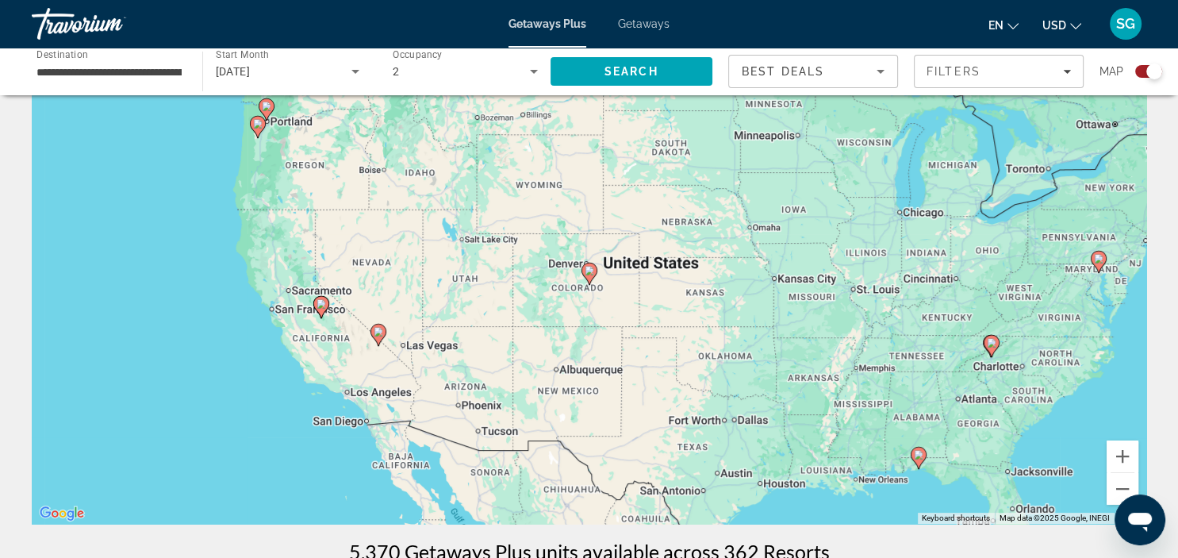
click at [591, 284] on gmp-advanced-marker "Main content" at bounding box center [589, 274] width 16 height 24
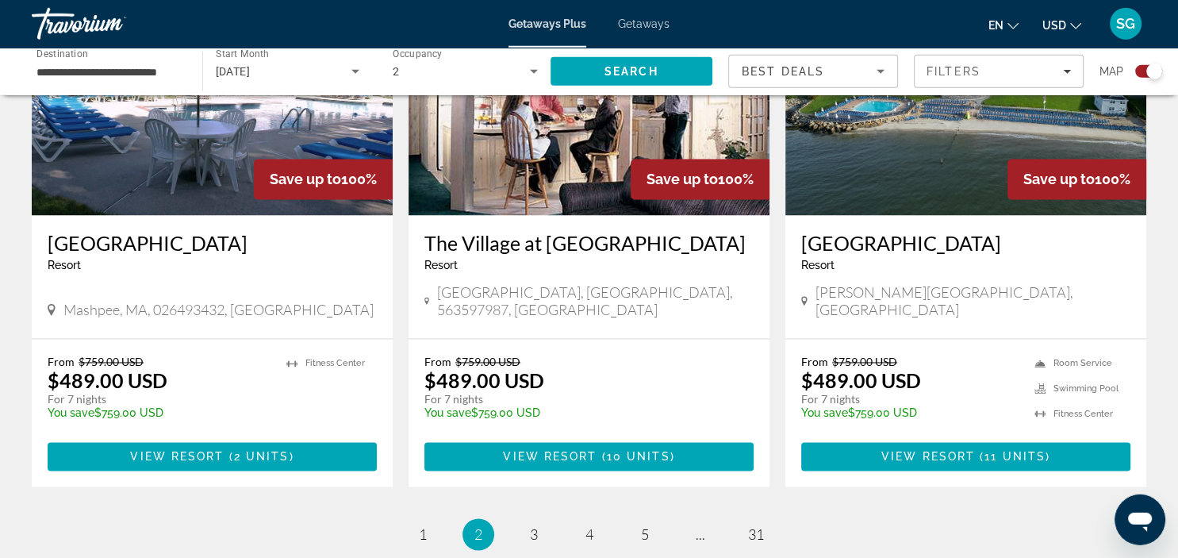
scroll to position [2402, 0]
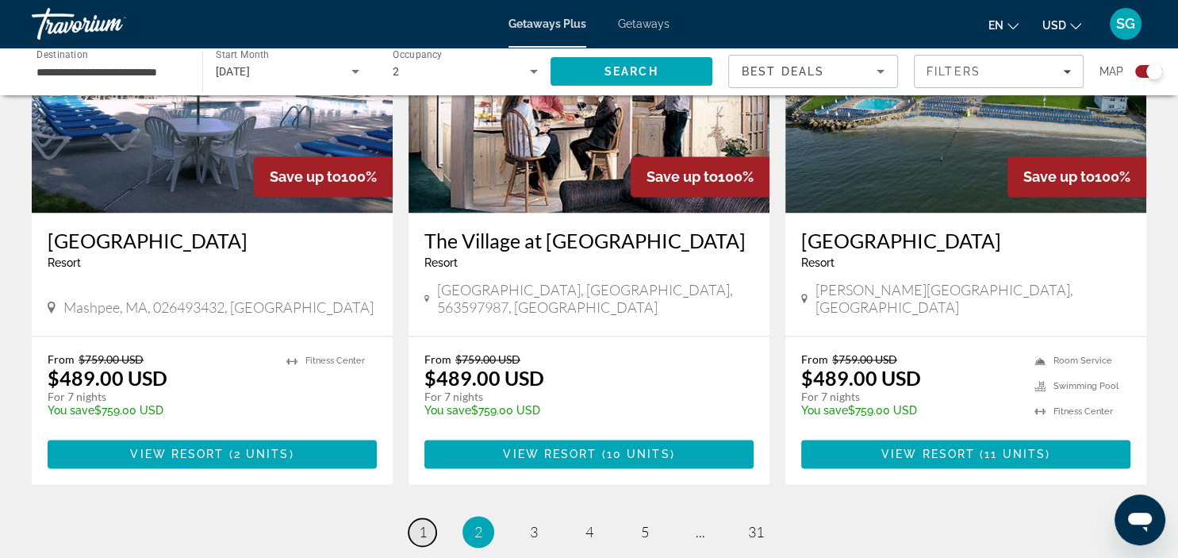
click at [421, 523] on span "1" at bounding box center [423, 531] width 8 height 17
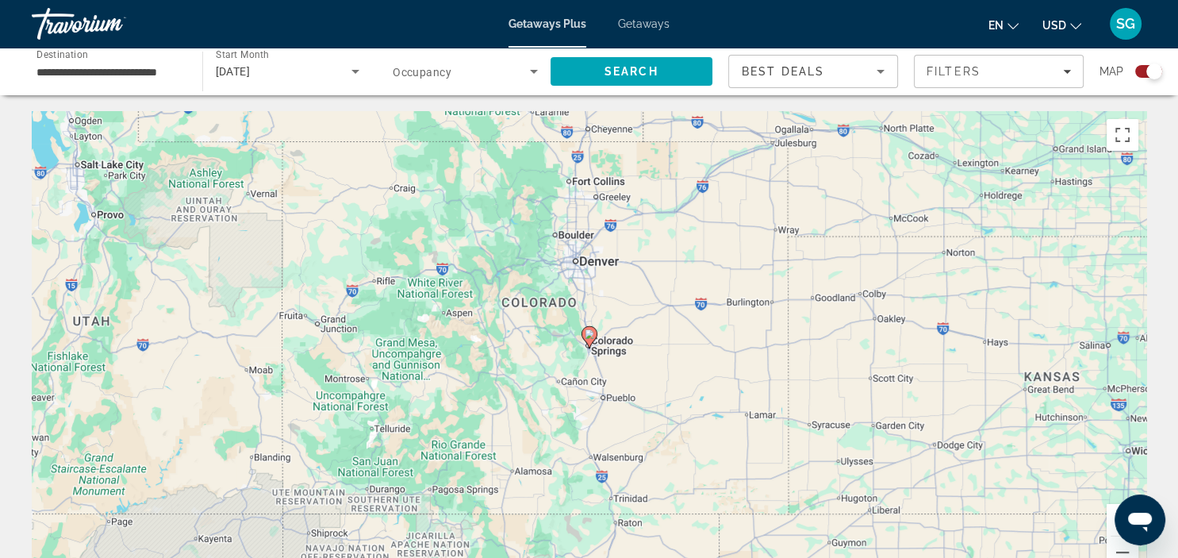
click at [591, 339] on icon "Main content" at bounding box center [588, 337] width 14 height 21
type input "**********"
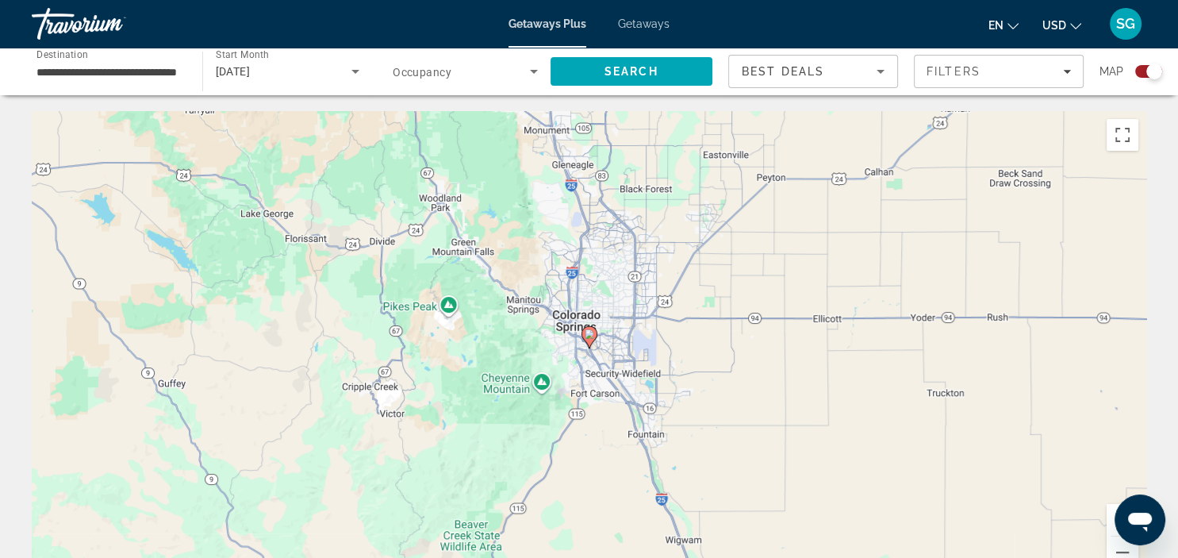
click at [589, 332] on image "Main content" at bounding box center [590, 334] width 10 height 10
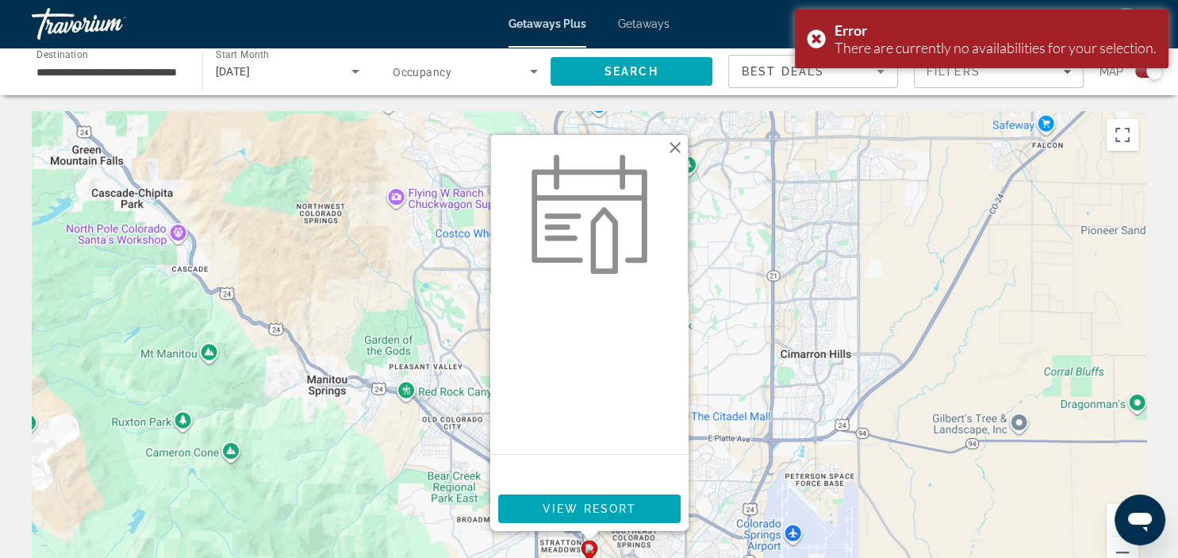
drag, startPoint x: 589, startPoint y: 332, endPoint x: 593, endPoint y: 405, distance: 73.9
click at [593, 405] on div "Main content" at bounding box center [589, 373] width 198 height 160
click at [575, 508] on span "View Resort" at bounding box center [589, 508] width 94 height 13
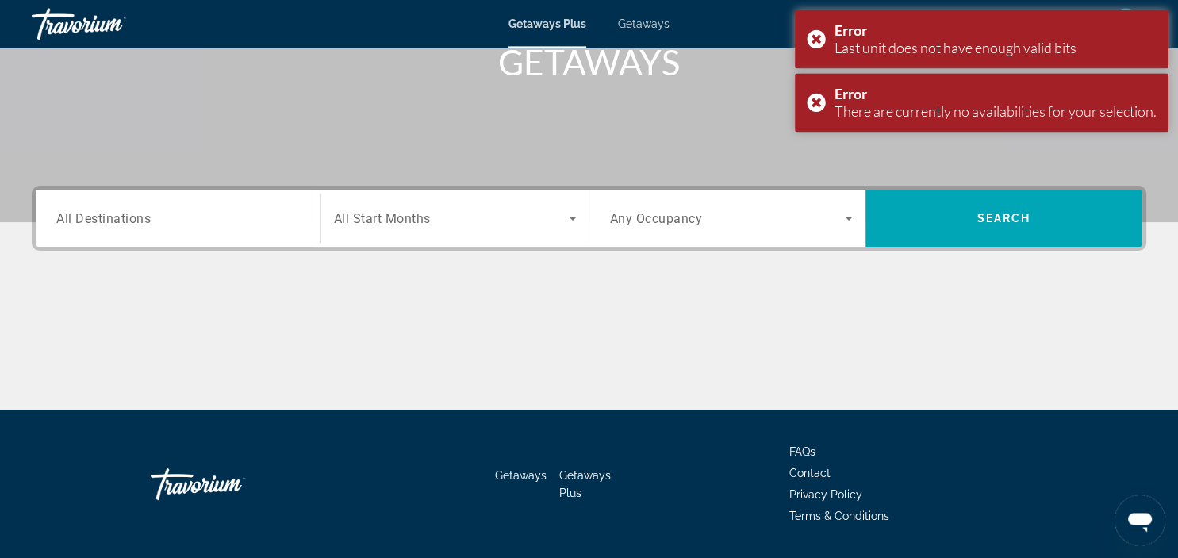
scroll to position [263, 0]
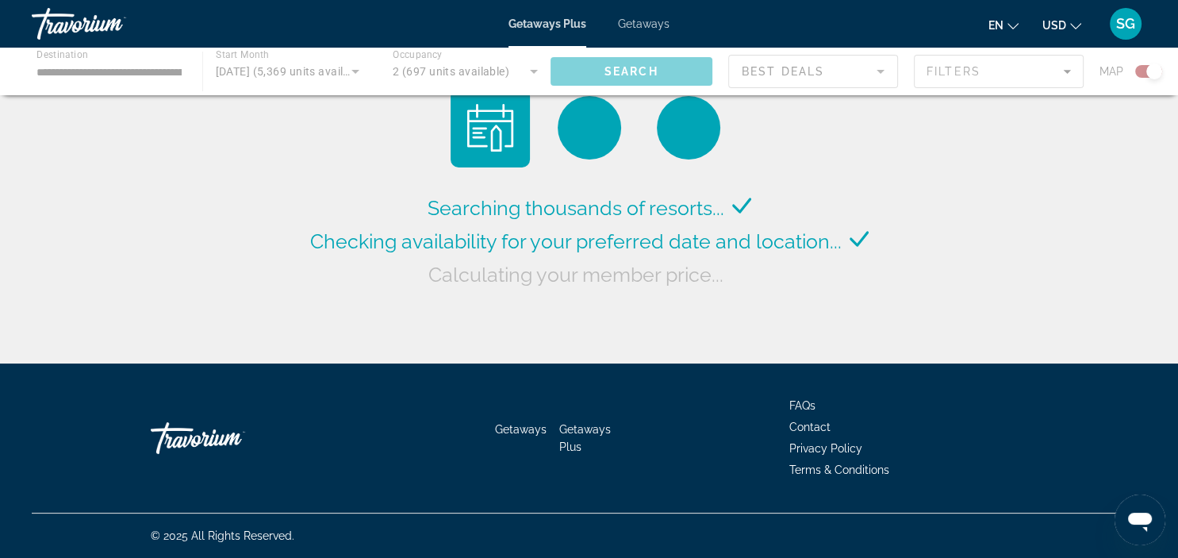
click at [164, 68] on div "Main content" at bounding box center [589, 72] width 1178 height 48
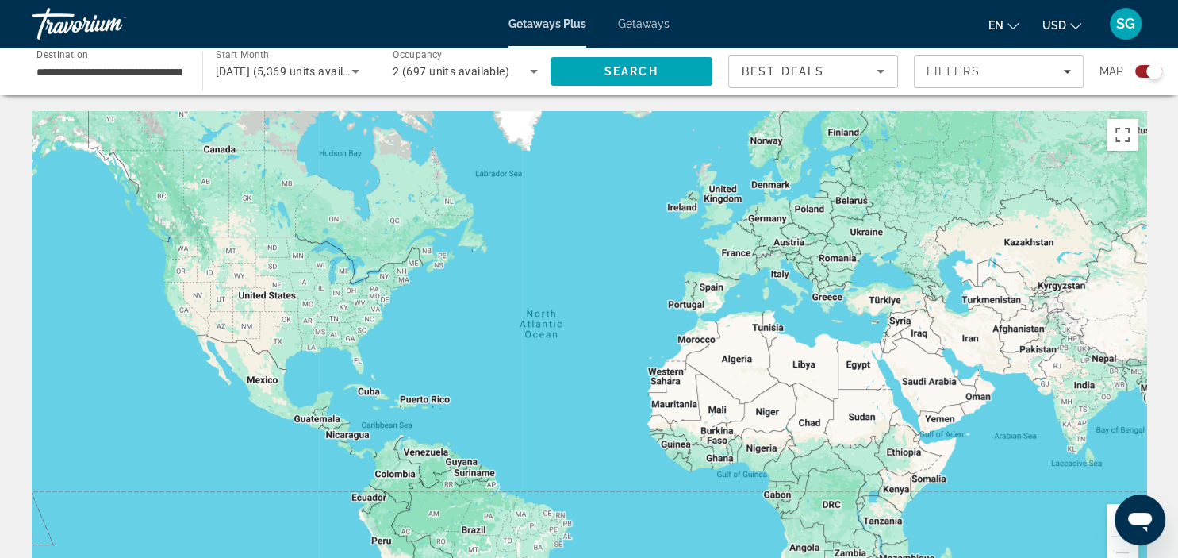
click at [247, 297] on div "Main content" at bounding box center [589, 349] width 1114 height 476
click at [357, 67] on icon "Search widget" at bounding box center [355, 71] width 19 height 19
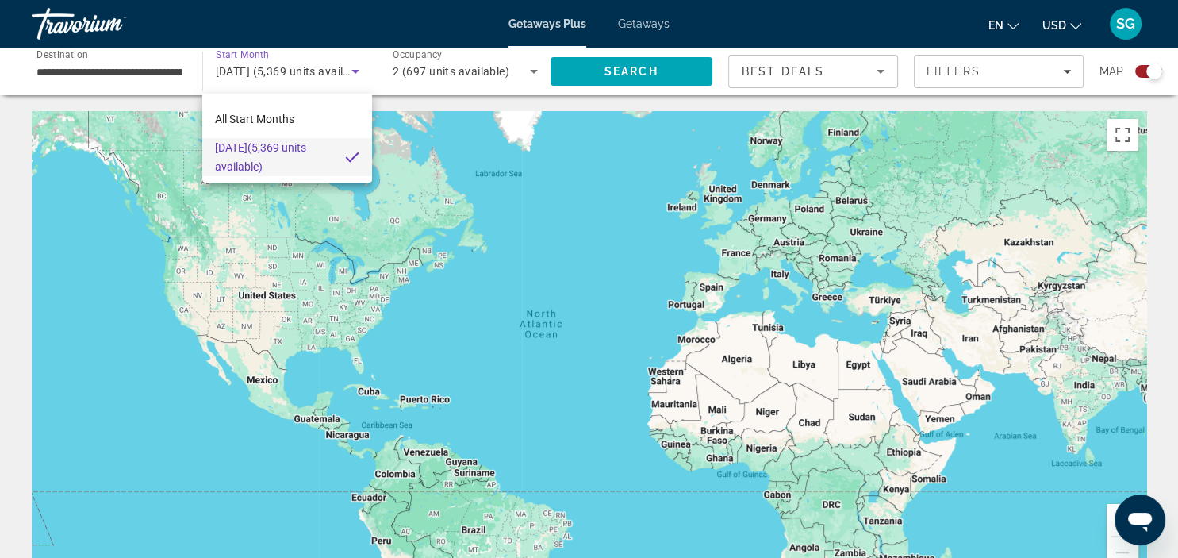
click at [151, 76] on div at bounding box center [589, 279] width 1178 height 558
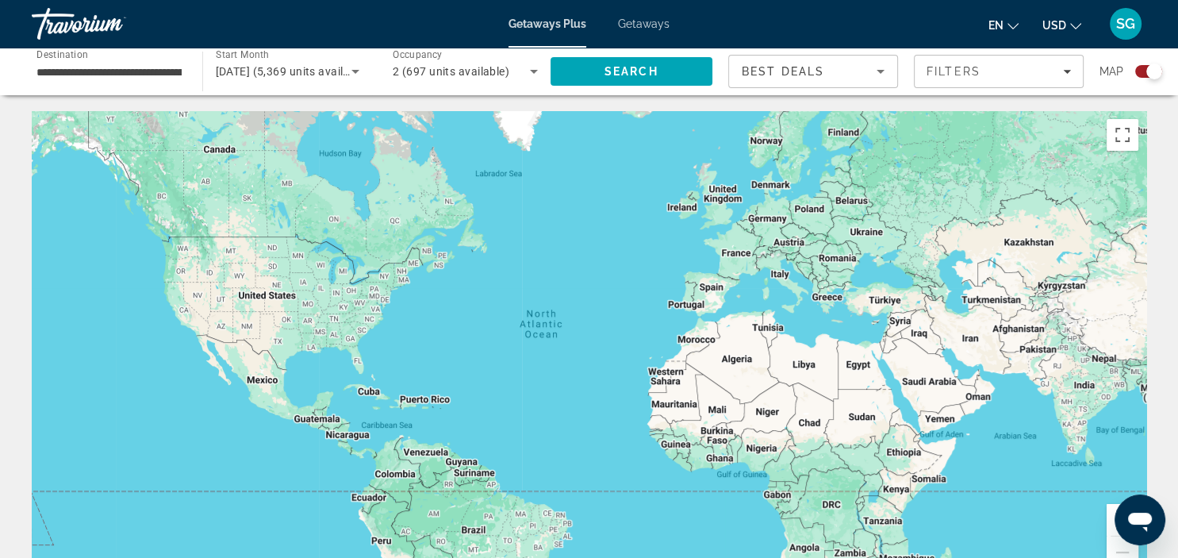
click at [141, 68] on input "**********" at bounding box center [108, 72] width 145 height 19
